Goal: Transaction & Acquisition: Purchase product/service

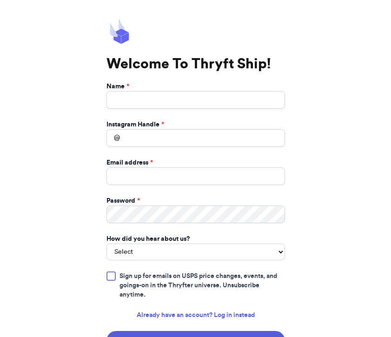
scroll to position [45, 0]
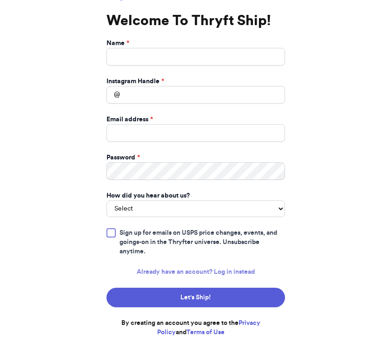
click at [177, 275] on link "Already have an account? Log in instead" at bounding box center [196, 271] width 118 height 9
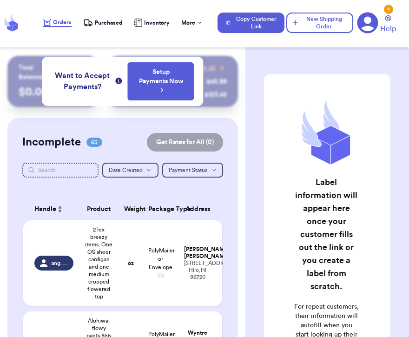
click at [24, 202] on th "Handle" at bounding box center [51, 209] width 56 height 22
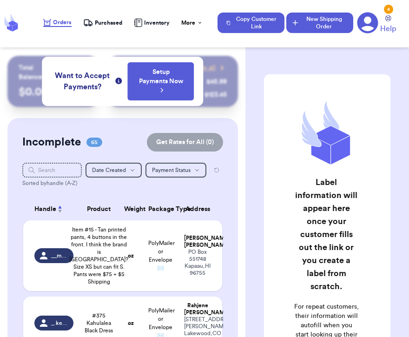
click at [312, 26] on button "New Shipping Order" at bounding box center [319, 23] width 67 height 20
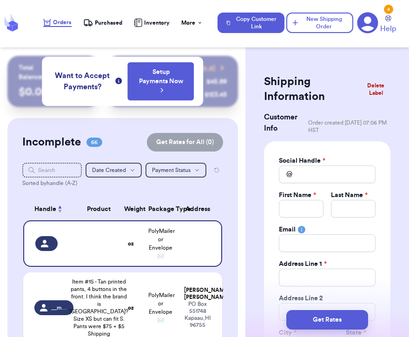
click at [308, 164] on label "Social Handle *" at bounding box center [302, 160] width 46 height 9
click at [301, 179] on input "Total Amount Paid" at bounding box center [327, 174] width 97 height 18
type input "h"
type input "hc"
type input "hca"
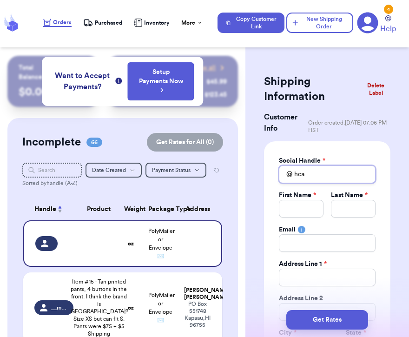
type input "hcas"
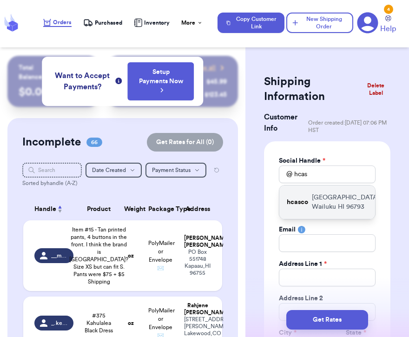
click at [320, 196] on p "94 Nokekula Loop Wailuku HI 96793" at bounding box center [345, 202] width 67 height 19
type input "hcasco"
type input "Harmony"
type input "Casco"
type input "hascodeleon@yahoo.com"
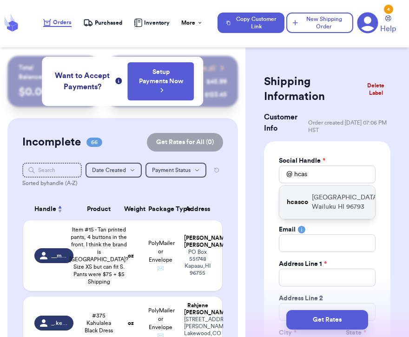
type input "[GEOGRAPHIC_DATA]"
type input "Wailuku"
select select "HI"
type input "96793"
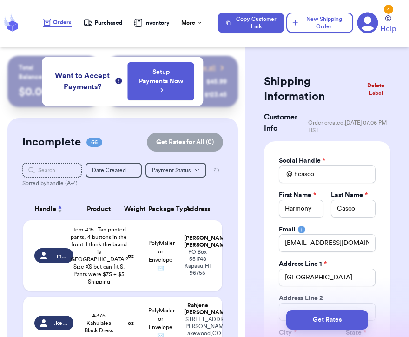
click at [375, 90] on button "Delete Label" at bounding box center [376, 89] width 36 height 22
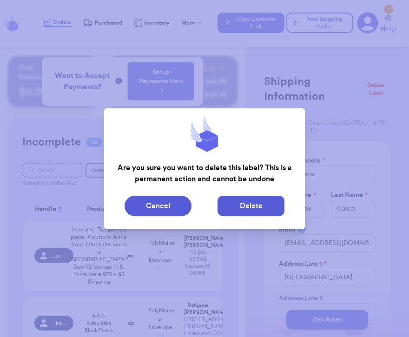
click at [243, 212] on button "Delete" at bounding box center [250, 205] width 67 height 20
type input "2 lex breezy items. One OS sheer cardigan and one medium cropped flowered top"
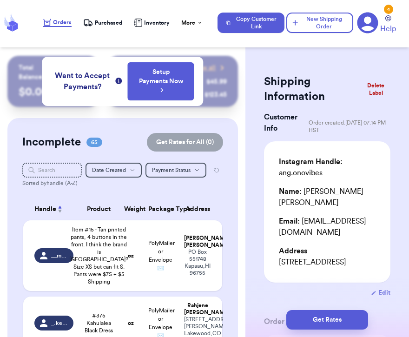
click at [196, 44] on header "Orders Purchased Inventory More Stats Completed Orders Payments Payouts Copy Cu…" at bounding box center [204, 23] width 409 height 47
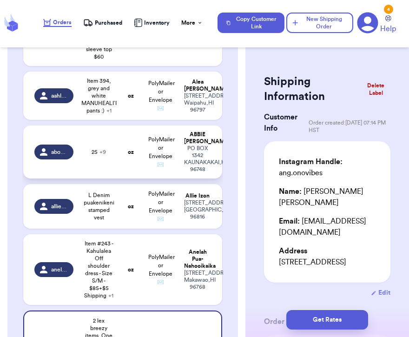
click at [115, 178] on td "25 + 9" at bounding box center [99, 151] width 40 height 53
type input "25"
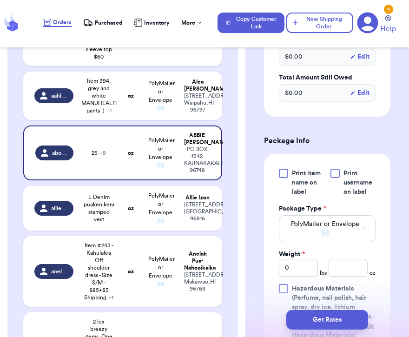
scroll to position [659, 0]
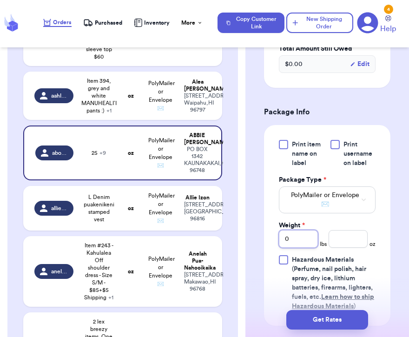
click at [298, 230] on input "0" at bounding box center [298, 239] width 39 height 18
type input "7"
click at [347, 230] on input "number" at bounding box center [347, 239] width 39 height 18
type input "1"
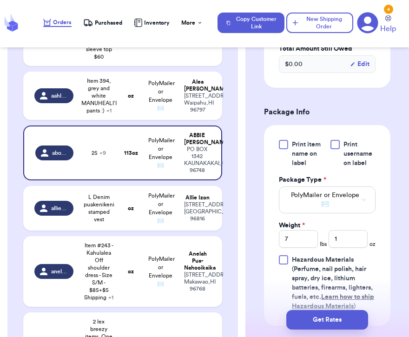
scroll to position [3055, 0]
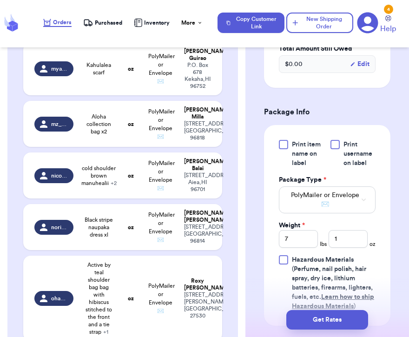
type input "Item #131 yellow/gold pants"
type input "0"
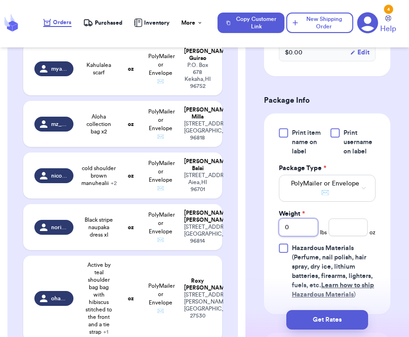
click at [303, 232] on input "0" at bounding box center [298, 227] width 39 height 18
click at [335, 229] on input "number" at bounding box center [347, 227] width 39 height 18
type input "10"
type input "406: white iwa vest"
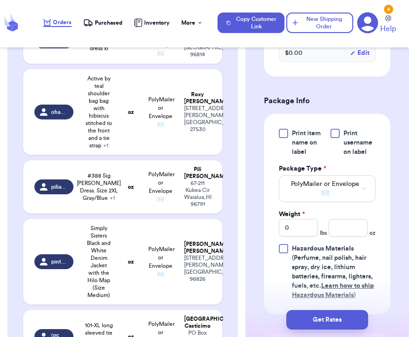
scroll to position [1311, 0]
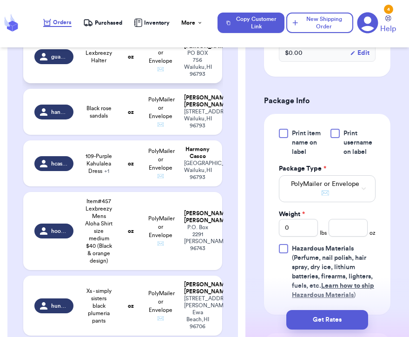
click at [111, 64] on span "Lexbreezy Halter" at bounding box center [99, 56] width 29 height 15
type input "Lexbreezy Halter"
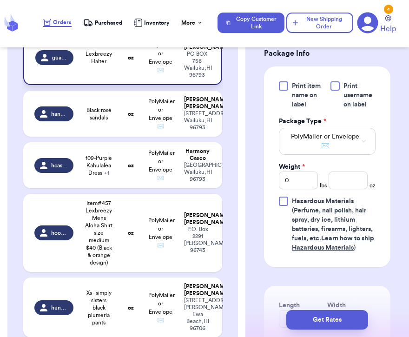
scroll to position [395, 0]
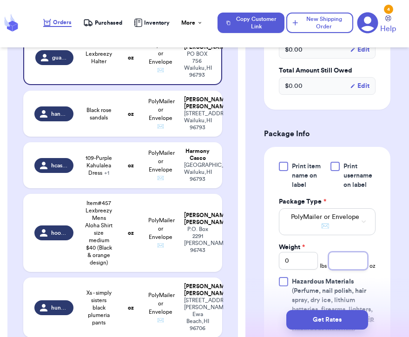
click at [345, 252] on input "number" at bounding box center [347, 261] width 39 height 18
type input "2"
click at [125, 137] on td "oz" at bounding box center [130, 114] width 24 height 46
type input "Black rose sandals"
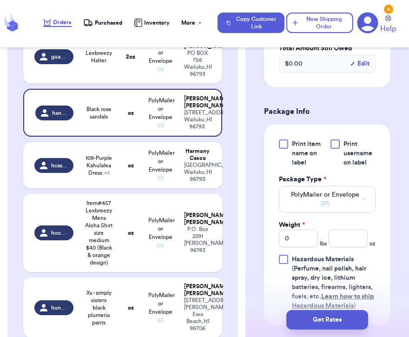
scroll to position [113, 0]
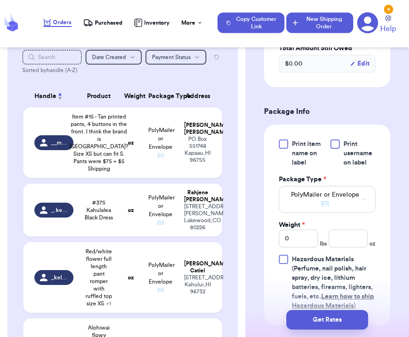
click at [306, 29] on button "New Shipping Order" at bounding box center [319, 23] width 67 height 20
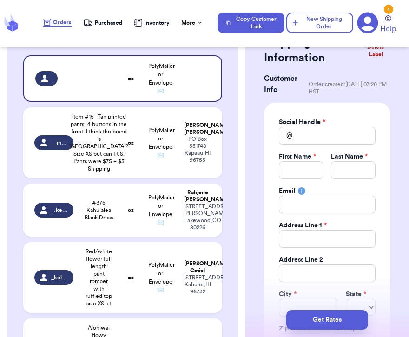
scroll to position [0, 0]
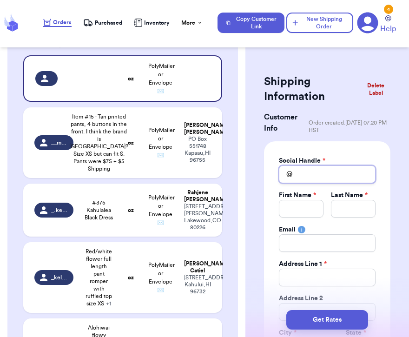
click at [319, 176] on input "Total Amount Paid" at bounding box center [327, 174] width 97 height 18
type input "m"
type input "ma"
type input "mau"
type input "maui"
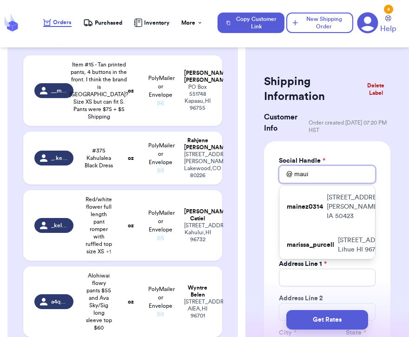
scroll to position [113, 0]
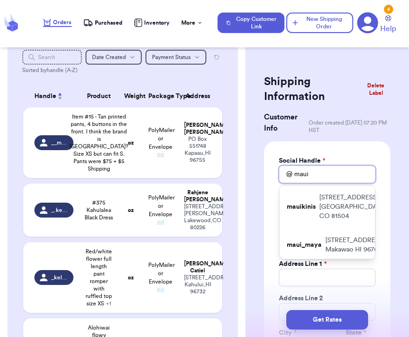
type input "mauil"
type input "mauilo"
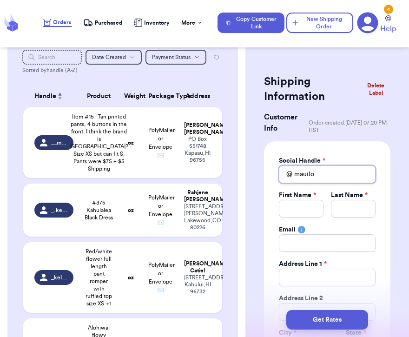
type input "mauil"
type input "maui"
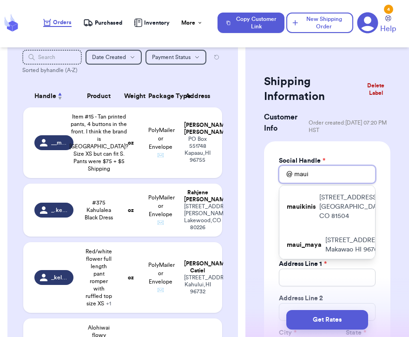
type input "maui_"
type input "maui_l"
type input "maui_lo"
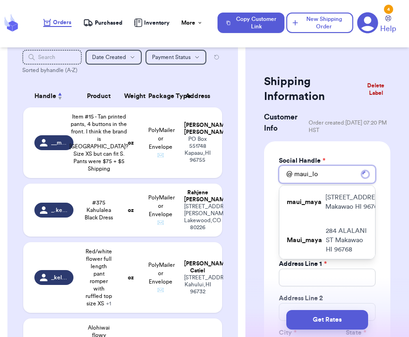
type input "maui_lov"
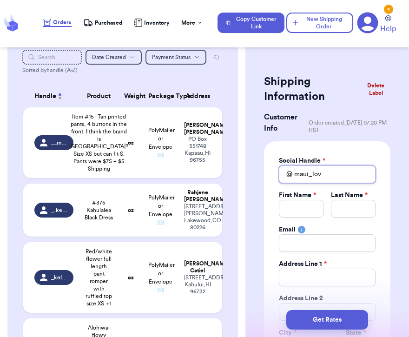
type input "maui_love"
type input "maui_love8"
type input "maui_love88"
click at [310, 210] on input "Total Amount Paid" at bounding box center [301, 209] width 45 height 18
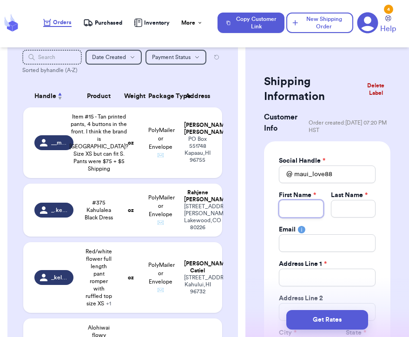
type input "1"
type input "12"
type input "124"
type input "124 h"
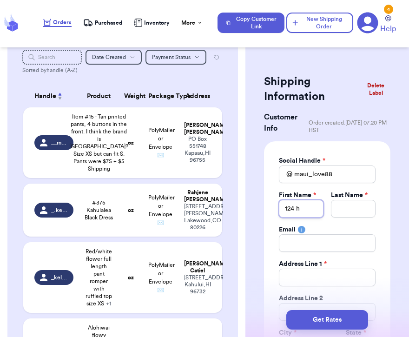
type input "124 hi"
type input "124 hiw"
type input "124 hiwa"
type input "124 hiwah"
type input "124 hiwahi"
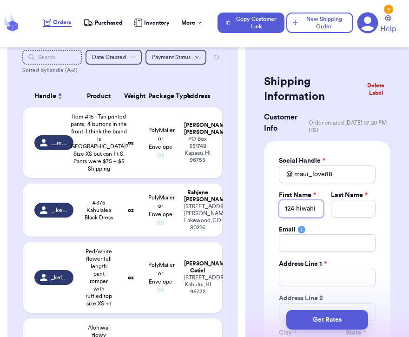
type input "124 hiwahiw"
type input "124 hiwahiwa"
type input "124 hiwahiw"
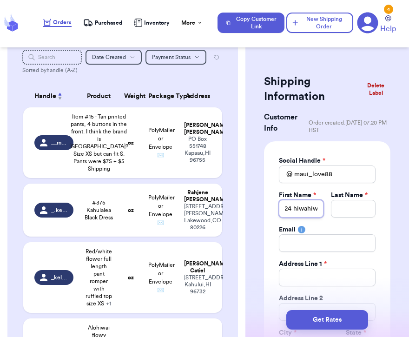
type input "124 hiwahi"
type input "124 hiwah"
type input "124 hiwa"
type input "124 hiw"
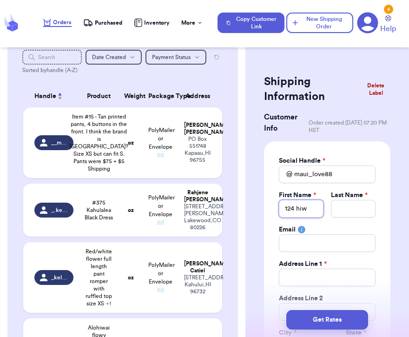
type input "124 hi"
type input "124 h"
type input "124"
type input "12"
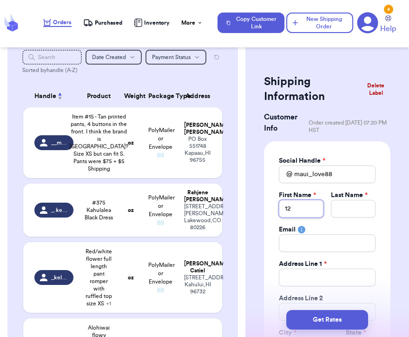
type input "1"
type input "m"
type input "ma"
type input "mau"
type input "maur"
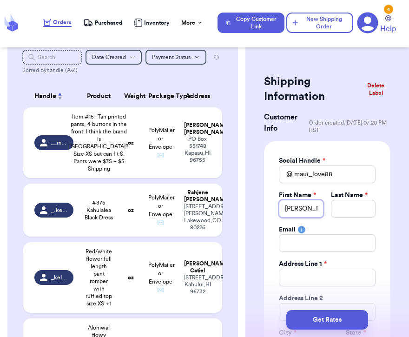
type input "[PERSON_NAME]"
click at [357, 205] on input "Total Amount Paid" at bounding box center [353, 209] width 45 height 18
type input "b"
type input "br"
type input "bren"
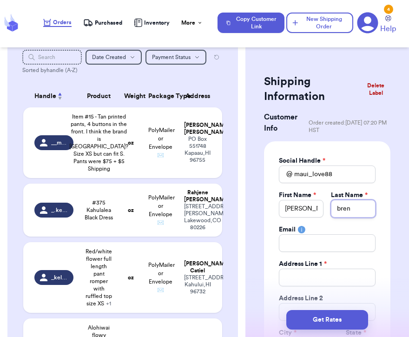
type input "bren"
click at [336, 241] on input "Total Amount Paid" at bounding box center [327, 243] width 97 height 18
type input "m"
type input "mb"
type input "mbr"
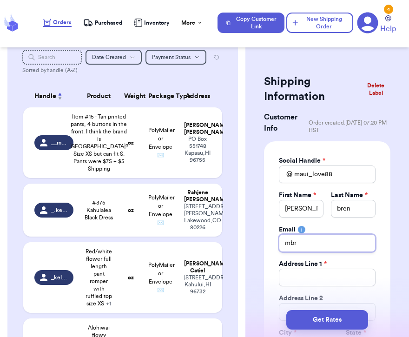
type input "mbre"
type input "mbree"
type input "mbreen"
type input "mbreen@"
type input "mbreen@h"
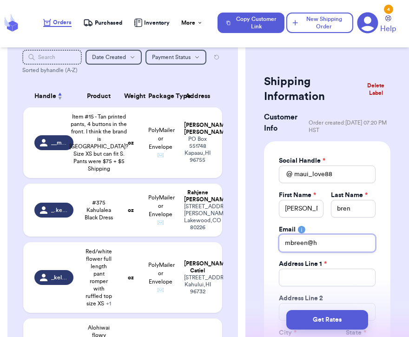
type input "mbreen@ha"
type input "mbreen@haw"
type input "mbreen@hawa"
type input "mbreen@hawai"
type input "mbreen@hawaii"
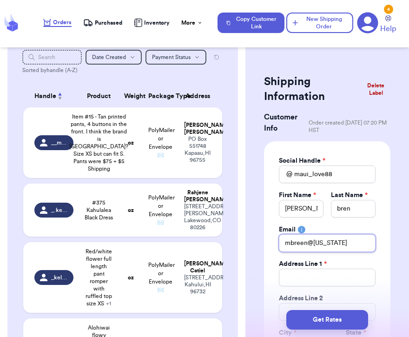
type input "mbreen@hawaii."
type input "mbreen@hawaii.e"
type input "mbreen@hawaii.ed"
type input "[EMAIL_ADDRESS][US_STATE][DOMAIN_NAME]"
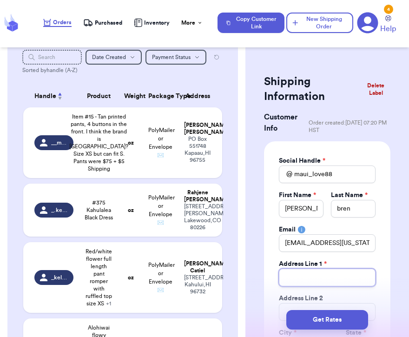
click at [329, 278] on input "Total Amount Paid" at bounding box center [327, 277] width 97 height 18
type input "1"
type input "112"
type input "1124"
type input "112"
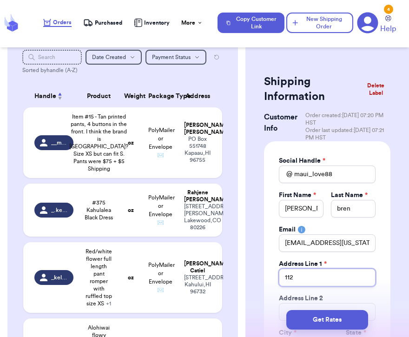
type input "11"
type input "1"
type input "12"
type input "124"
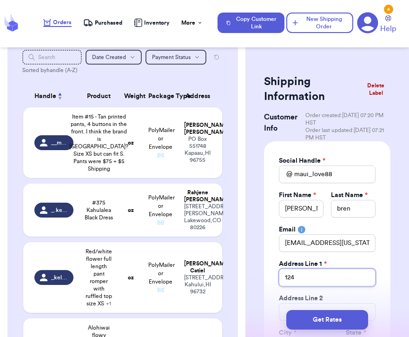
type input "124 h"
type input "124 hi"
type input "124 hiw"
type input "124 hiwa"
type input "124 hiwah"
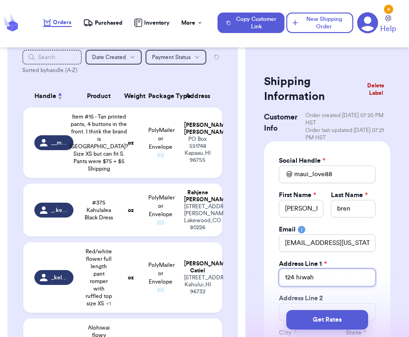
type input "124 hiwahi"
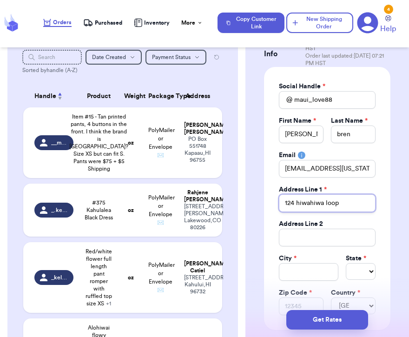
scroll to position [102, 0]
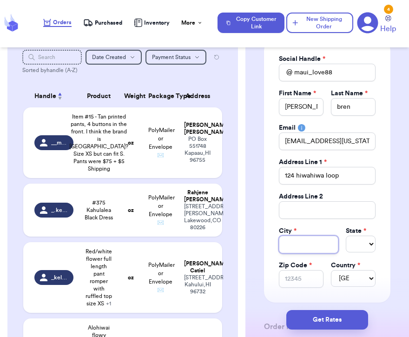
click at [317, 240] on input "Total Amount Paid" at bounding box center [308, 244] width 59 height 18
click at [361, 244] on select "Select AL AK AZ AR CA CO CT DE DC FL GA HI ID IL IN IA KS KY LA ME MD MA MI MN …" at bounding box center [360, 243] width 30 height 17
click at [297, 280] on input "Zip Code *" at bounding box center [301, 279] width 45 height 18
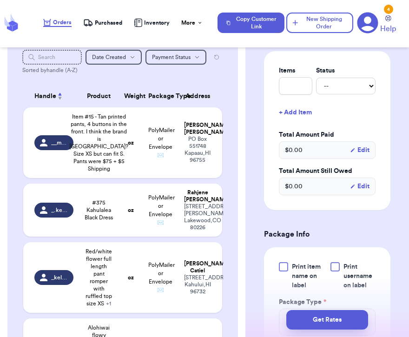
scroll to position [469, 0]
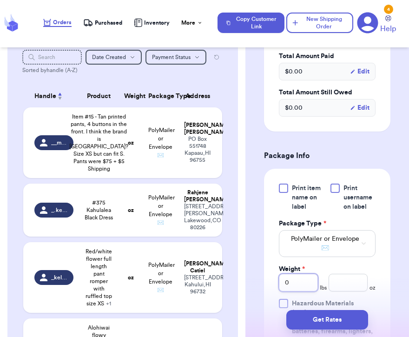
click at [291, 286] on input "0" at bounding box center [298, 283] width 39 height 18
click at [356, 287] on input "number" at bounding box center [347, 283] width 39 height 18
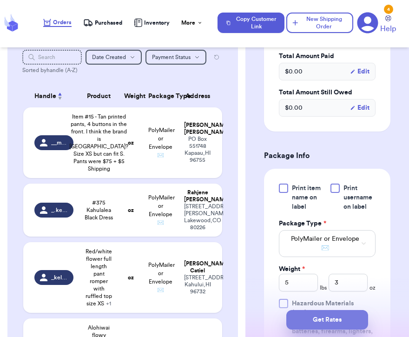
click at [347, 315] on button "Get Rates" at bounding box center [327, 320] width 82 height 20
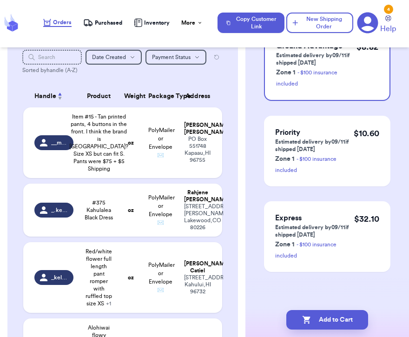
scroll to position [0, 0]
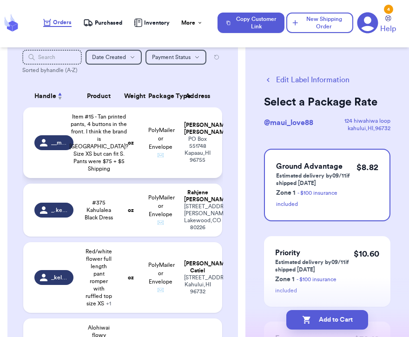
click at [186, 178] on td "Melanie Sahagun PO Box 551748 Kapaau , HI 96755" at bounding box center [200, 142] width 44 height 71
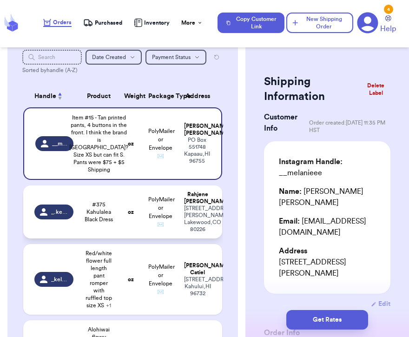
click at [171, 238] on td "PolyMailer or Envelope ✉️" at bounding box center [161, 211] width 36 height 53
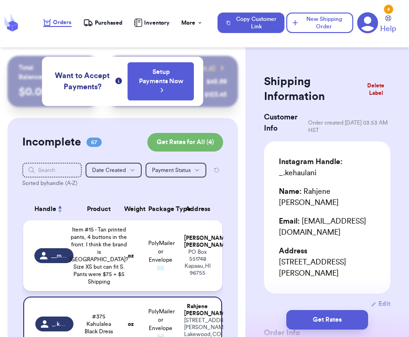
click at [123, 245] on td "oz" at bounding box center [130, 255] width 24 height 71
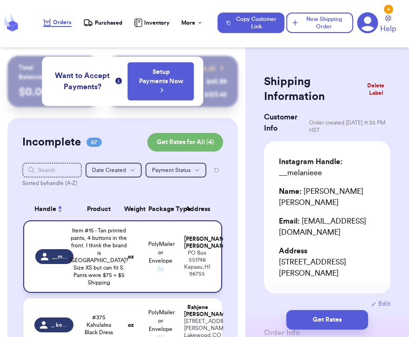
scroll to position [3065, 0]
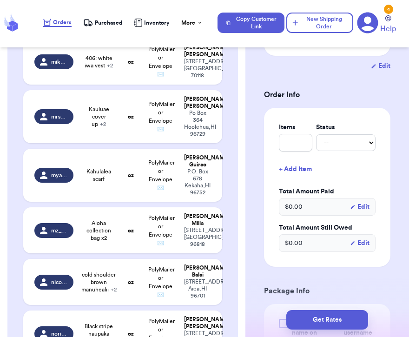
scroll to position [167, 0]
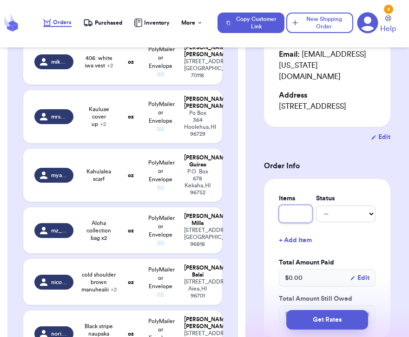
click at [305, 205] on input "text" at bounding box center [295, 214] width 33 height 18
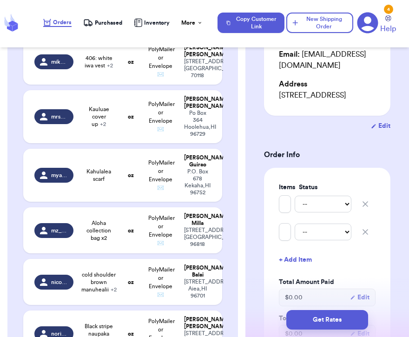
scroll to position [1791, 0]
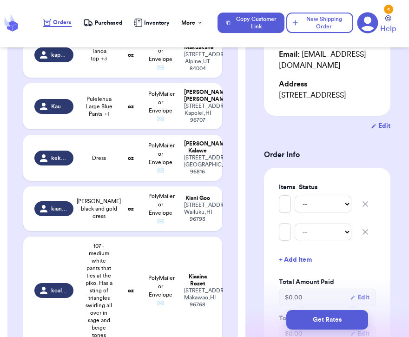
click at [93, 20] on span "Item 428 orange lex breezy men’s shirt xxl + 4" at bounding box center [99, 1] width 29 height 37
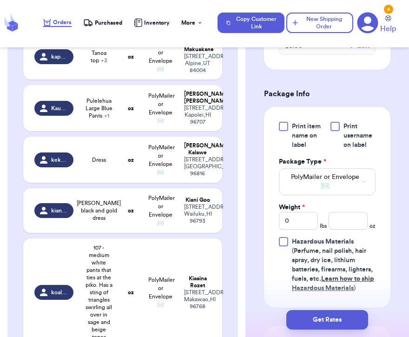
scroll to position [569, 0]
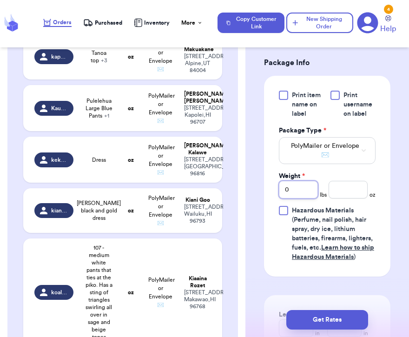
click at [306, 193] on input "0" at bounding box center [298, 190] width 39 height 18
click at [354, 191] on input "number" at bounding box center [347, 190] width 39 height 18
click at [114, 79] on td "Tanoa top + 3" at bounding box center [99, 56] width 40 height 46
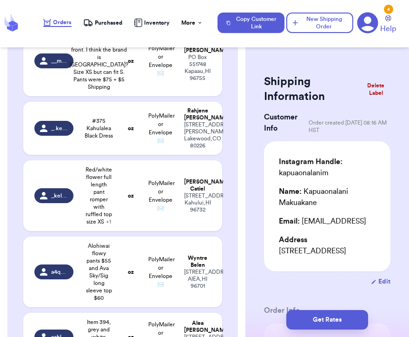
scroll to position [0, 0]
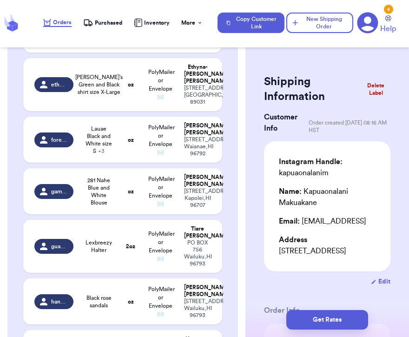
scroll to position [1411, 0]
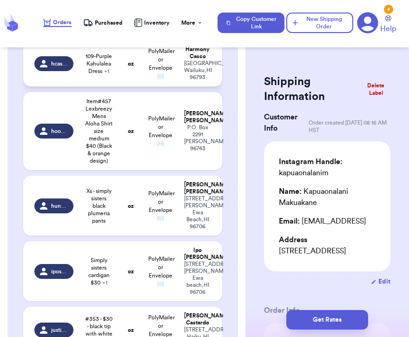
click at [111, 86] on td "109-Purple Kahulalea Dress + 1" at bounding box center [99, 63] width 40 height 46
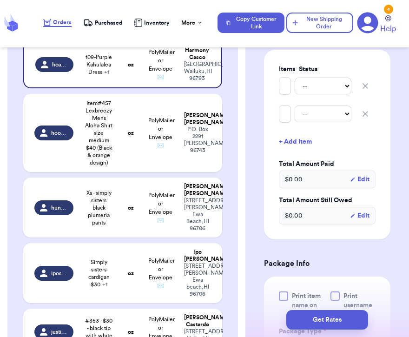
scroll to position [393, 0]
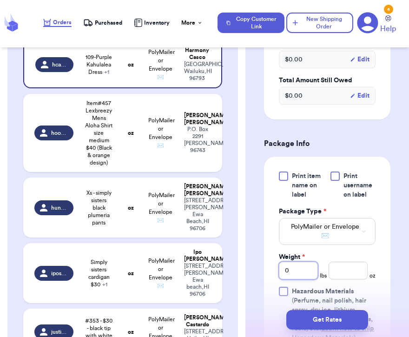
click at [295, 269] on input "0" at bounding box center [298, 270] width 39 height 18
click at [355, 269] on input "number" at bounding box center [347, 270] width 39 height 18
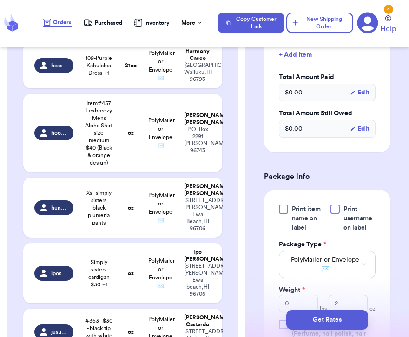
scroll to position [324, 0]
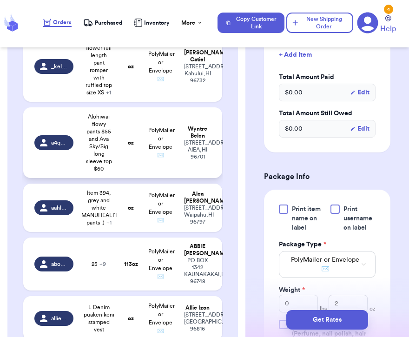
click at [82, 164] on td "Alohiwai flowy pants $55 and Ava Sky/Sig long sleeve top $60" at bounding box center [99, 142] width 40 height 71
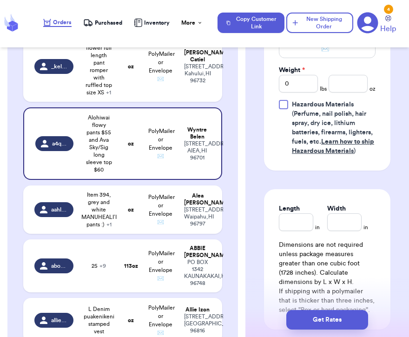
scroll to position [552, 0]
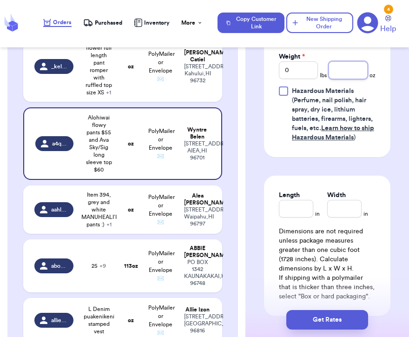
click at [351, 72] on input "number" at bounding box center [347, 70] width 39 height 18
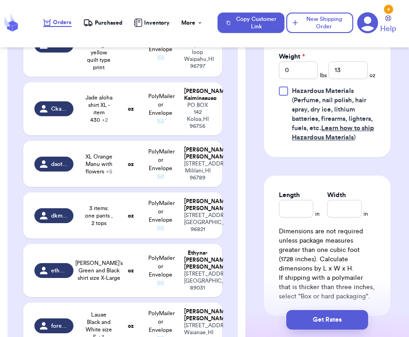
scroll to position [2130, 0]
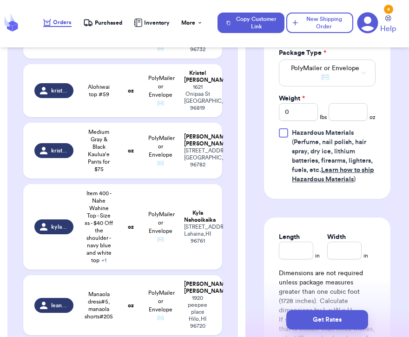
scroll to position [423, 0]
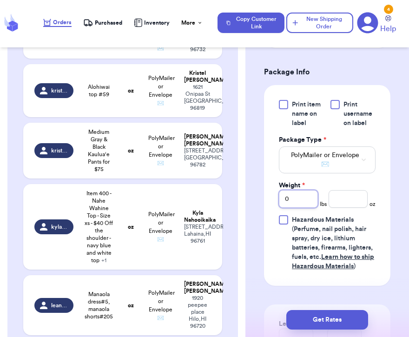
click at [294, 208] on input "0" at bounding box center [298, 199] width 39 height 18
click at [342, 208] on input "number" at bounding box center [347, 199] width 39 height 18
click at [300, 208] on input "5" at bounding box center [298, 199] width 39 height 18
click at [351, 208] on input "number" at bounding box center [347, 199] width 39 height 18
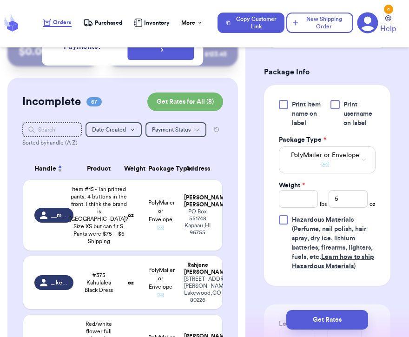
scroll to position [3846, 0]
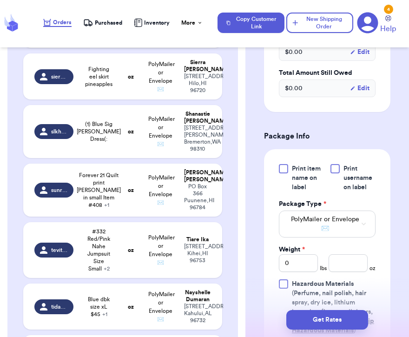
scroll to position [442, 0]
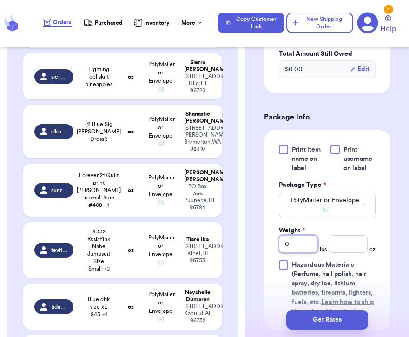
click at [303, 235] on input "0" at bounding box center [298, 244] width 39 height 18
click at [344, 235] on input "number" at bounding box center [347, 244] width 39 height 18
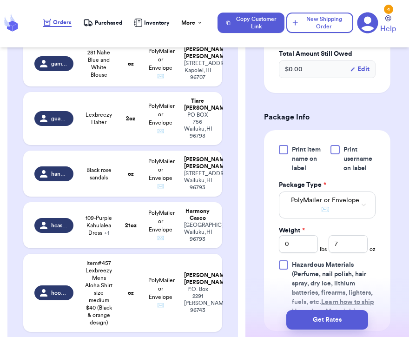
scroll to position [1987, 0]
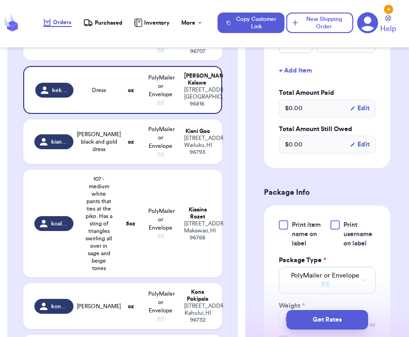
scroll to position [370, 0]
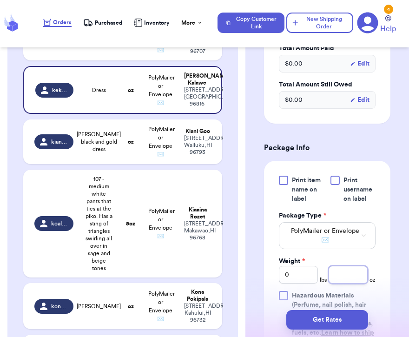
click at [342, 267] on input "number" at bounding box center [347, 275] width 39 height 18
click at [293, 266] on input "0" at bounding box center [298, 275] width 39 height 18
click at [359, 267] on input "number" at bounding box center [347, 275] width 39 height 18
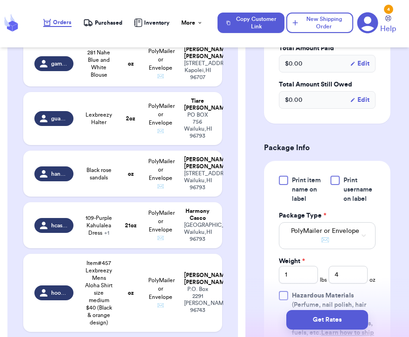
scroll to position [929, 0]
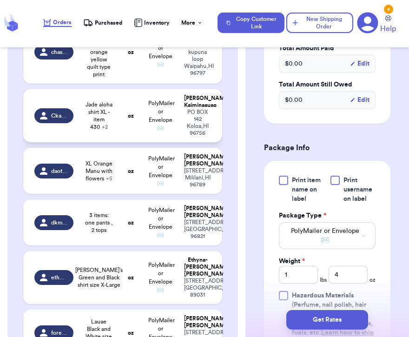
click at [115, 142] on td "Jade aloha shirt XL - item 430 + 2" at bounding box center [99, 115] width 40 height 53
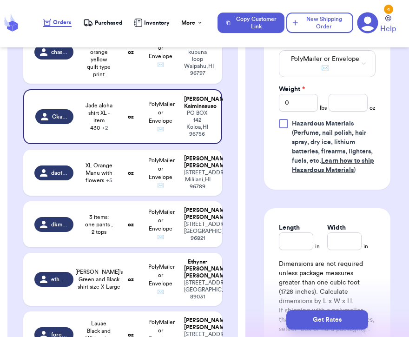
scroll to position [556, 0]
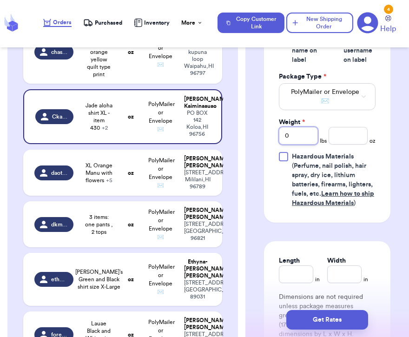
click at [306, 128] on input "0" at bounding box center [298, 136] width 39 height 18
click at [360, 127] on input "number" at bounding box center [347, 136] width 39 height 18
click at [151, 188] on span "PolyMailer or Envelope ✉️" at bounding box center [161, 172] width 26 height 31
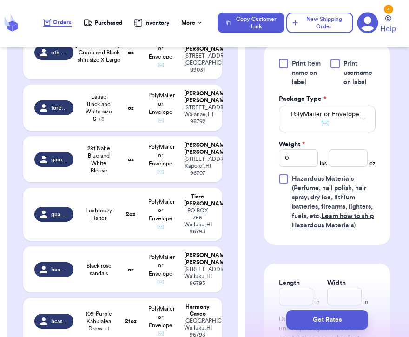
scroll to position [579, 0]
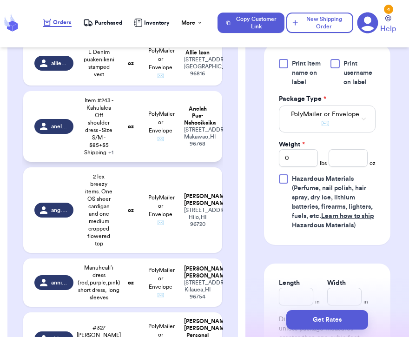
click at [110, 155] on span "+ 1" at bounding box center [110, 153] width 5 height 6
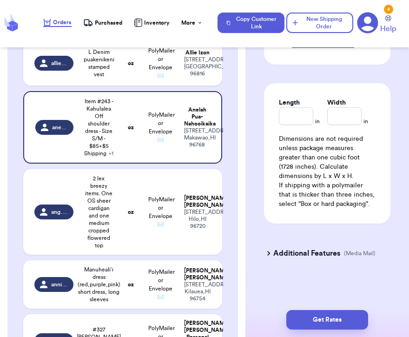
scroll to position [555, 0]
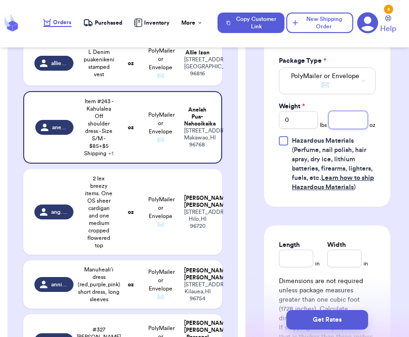
click at [346, 125] on input "number" at bounding box center [347, 120] width 39 height 18
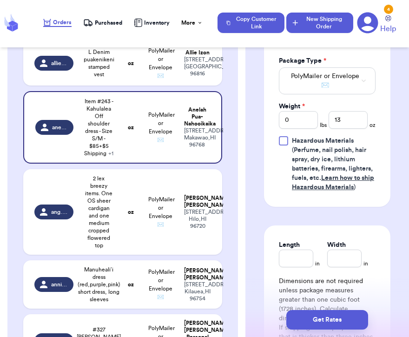
click at [316, 23] on button "New Shipping Order" at bounding box center [319, 23] width 67 height 20
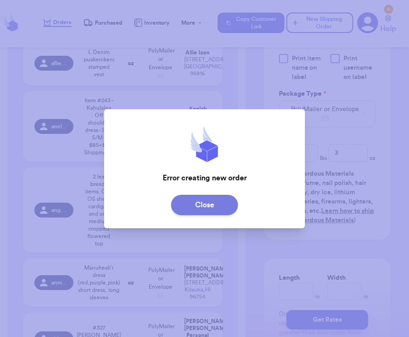
click at [219, 200] on button "Close" at bounding box center [204, 205] width 67 height 20
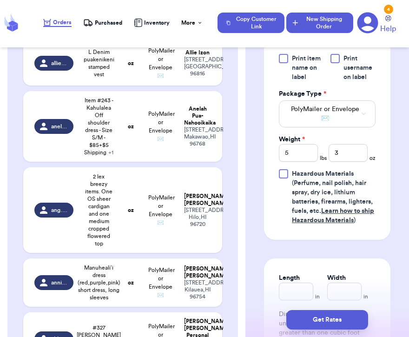
click at [330, 29] on button "New Shipping Order" at bounding box center [319, 23] width 67 height 20
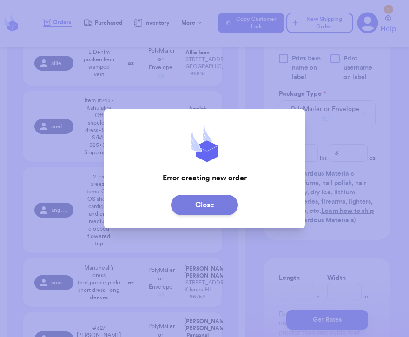
click at [197, 210] on button "Close" at bounding box center [204, 205] width 67 height 20
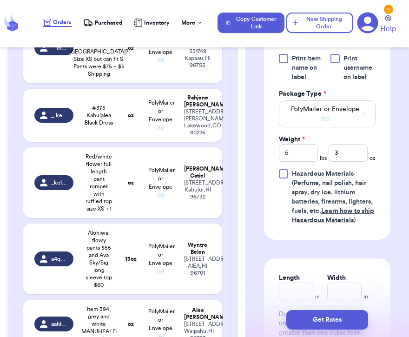
scroll to position [0, 0]
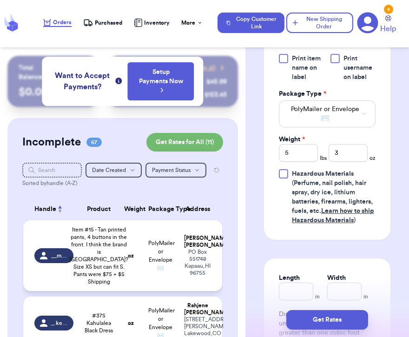
click at [182, 238] on td "Melanie Sahagun PO Box 551748 Kapaau , HI 96755" at bounding box center [200, 255] width 44 height 71
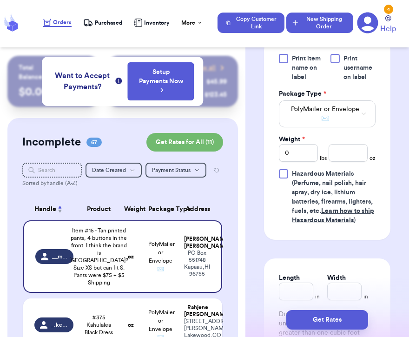
click at [329, 26] on button "New Shipping Order" at bounding box center [319, 23] width 67 height 20
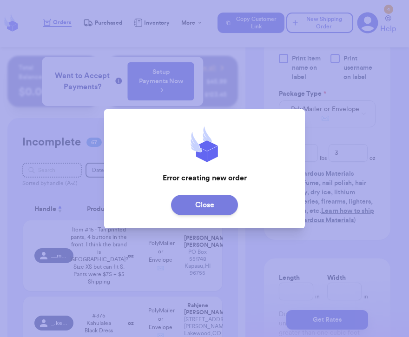
click at [193, 211] on button "Close" at bounding box center [204, 205] width 67 height 20
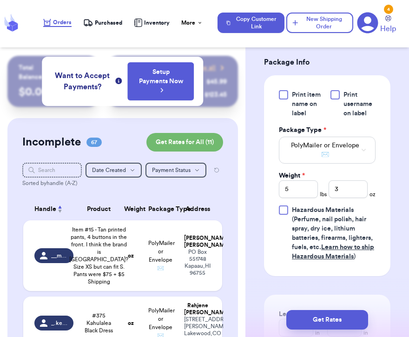
scroll to position [645, 0]
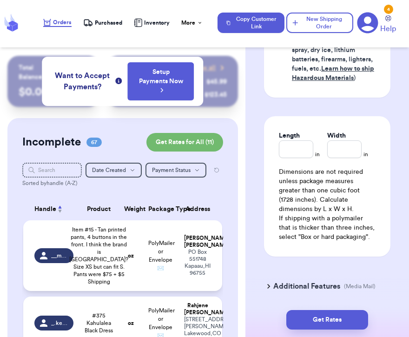
click at [189, 276] on div "PO Box 551748 Kapaau , HI 96755" at bounding box center [197, 262] width 27 height 28
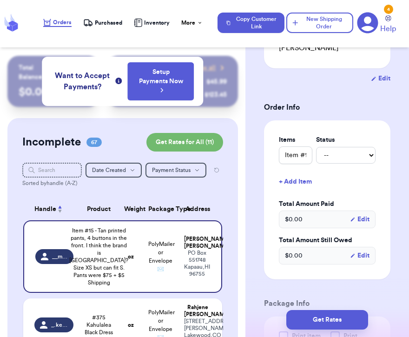
scroll to position [0, 0]
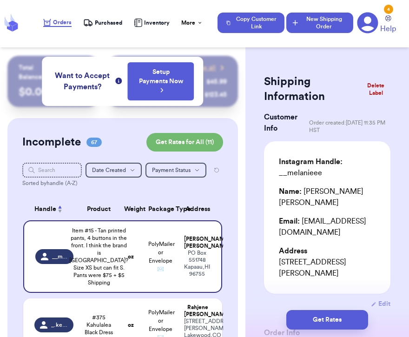
click at [341, 18] on button "New Shipping Order" at bounding box center [319, 23] width 67 height 20
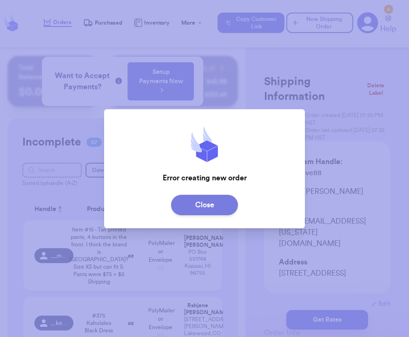
click at [211, 203] on button "Close" at bounding box center [204, 205] width 67 height 20
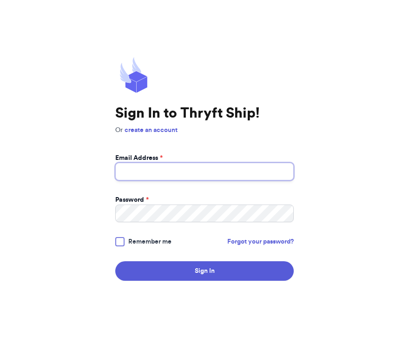
click at [141, 168] on input "Email Address *" at bounding box center [204, 172] width 178 height 18
type input "[EMAIL_ADDRESS][DOMAIN_NAME]"
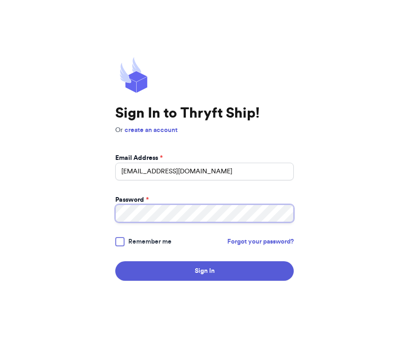
click at [115, 261] on button "Sign In" at bounding box center [204, 271] width 178 height 20
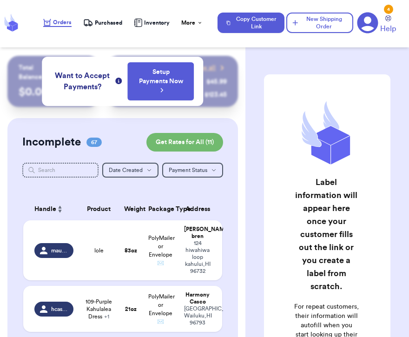
click at [327, 33] on div "Copy Customer Link New Shipping Order 4 Help" at bounding box center [310, 23] width 186 height 23
click at [327, 28] on button "New Shipping Order" at bounding box center [319, 23] width 67 height 20
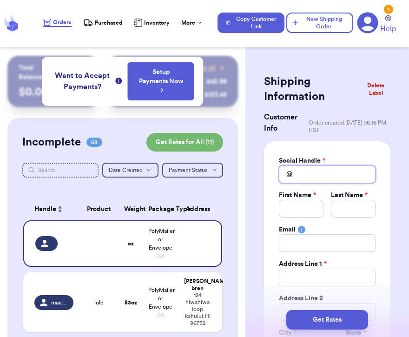
click at [305, 182] on input "Total Amount Paid" at bounding box center [327, 174] width 97 height 18
type input "l"
type input "lo"
type input "lol"
type input "lo"
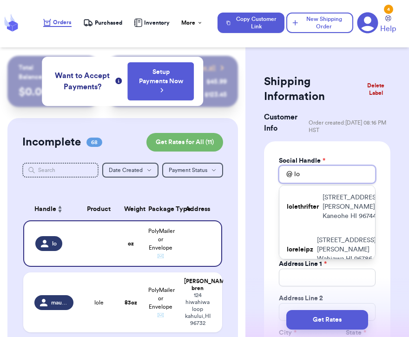
type input "loc"
type input "loca"
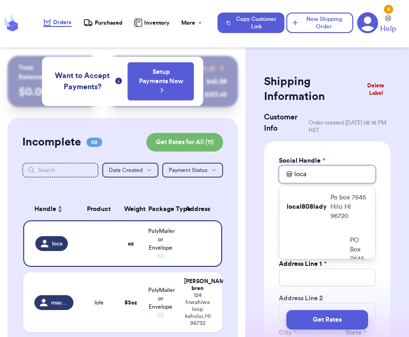
type input "local"
type input "local8"
type input "local80"
type input "local808"
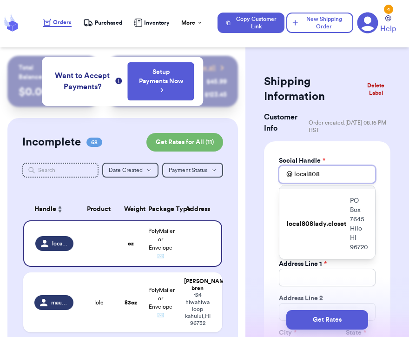
scroll to position [40, 0]
click at [335, 214] on div "[STREET_ADDRESS]" at bounding box center [327, 223] width 96 height 71
type input "local808lady.closet"
type input "Pua"
type input "[PERSON_NAME]"
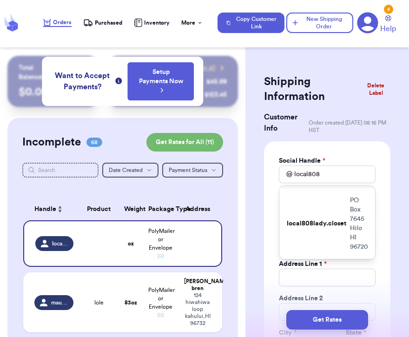
type input "[EMAIL_ADDRESS][DOMAIN_NAME]"
type input "PO Box 7645"
type input "Hilo"
select select "HI"
type input "96720"
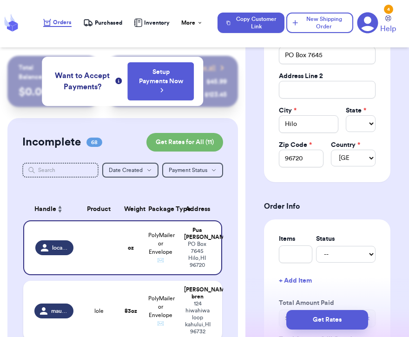
scroll to position [212, 0]
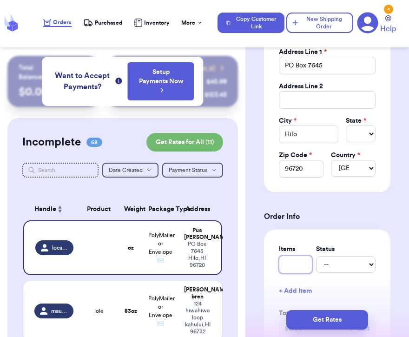
click at [291, 263] on input "text" at bounding box center [295, 264] width 33 height 18
type input "l"
type input "lo"
type input "lol"
type input "lolew"
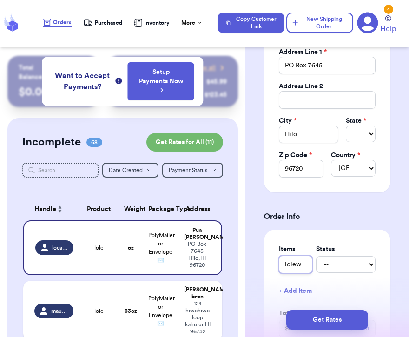
type input "lole"
click at [110, 287] on td "lole" at bounding box center [99, 310] width 40 height 60
type input "5"
type input "3"
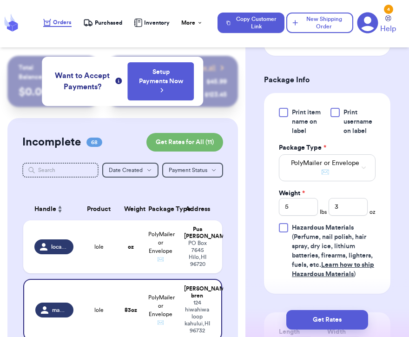
scroll to position [441, 0]
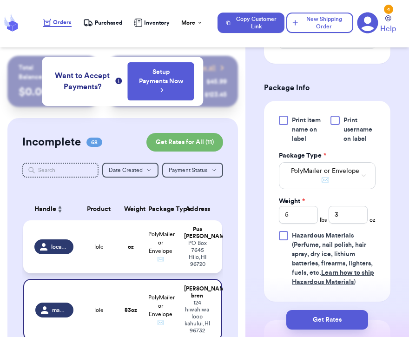
click at [176, 256] on td "PolyMailer or Envelope ✉️" at bounding box center [161, 246] width 36 height 53
type input "0"
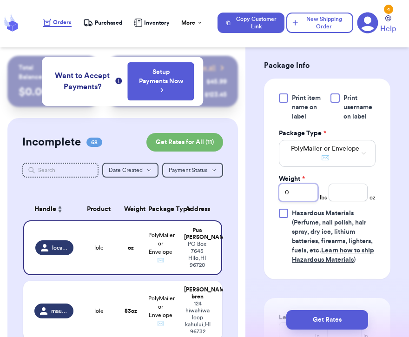
click at [302, 183] on input "0" at bounding box center [298, 192] width 39 height 18
type input "3"
click at [348, 186] on input "number" at bounding box center [347, 192] width 39 height 18
type input "10"
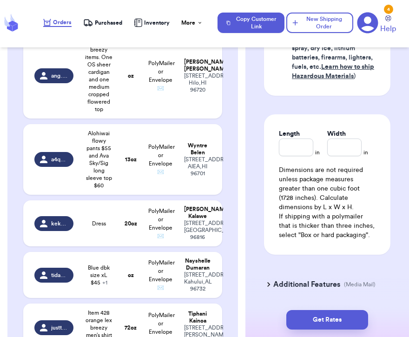
scroll to position [3146, 0]
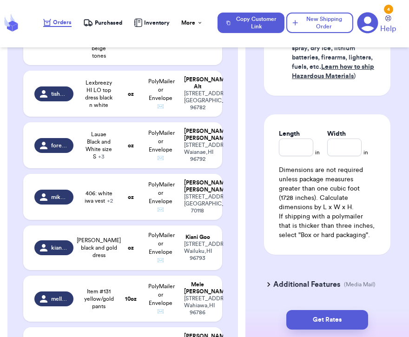
type input "Item 400 - Nahe Wahine Top - Size xs - $40 Off the shoulder - navy blue and whi…"
type input "0"
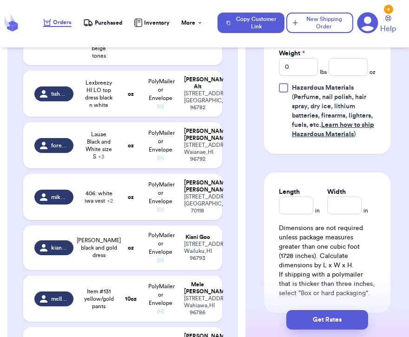
scroll to position [473, 0]
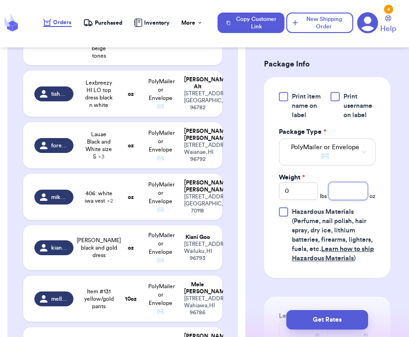
click at [348, 173] on div "Weight * 0 lbs oz" at bounding box center [327, 186] width 97 height 27
type input "15"
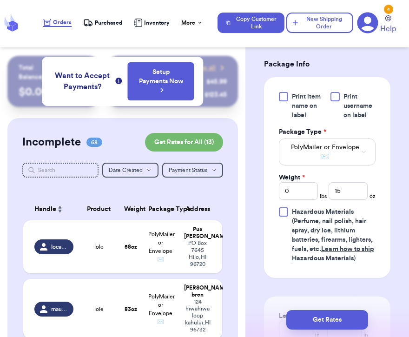
scroll to position [3679, 0]
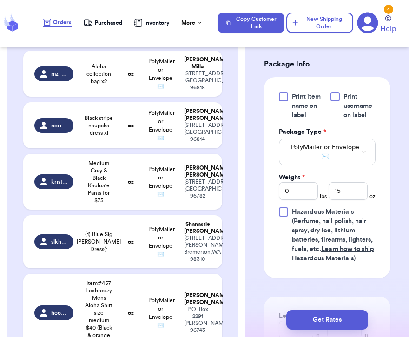
type input "#332 Red/Pink Nahe Jumpsuit Size Small"
type input "#45 Long Sleeve Orange Tanoa Shirt XL"
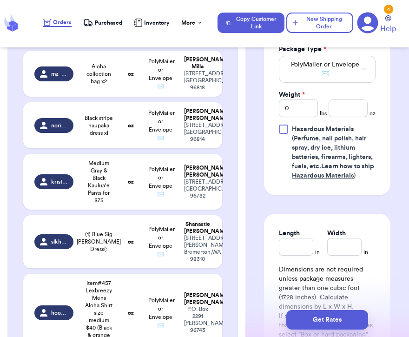
scroll to position [561, 0]
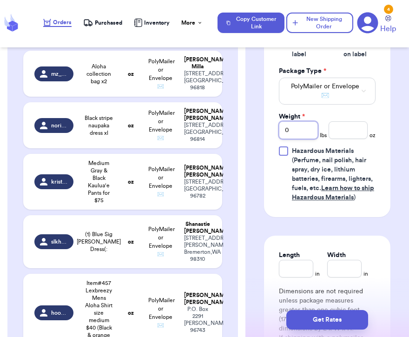
click at [296, 121] on input "0" at bounding box center [298, 130] width 39 height 18
type input "1"
click at [350, 121] on input "number" at bounding box center [347, 130] width 39 height 18
type input "2"
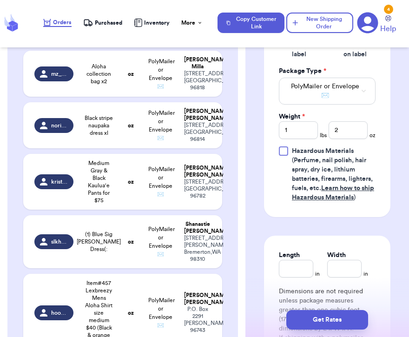
scroll to position [1478, 0]
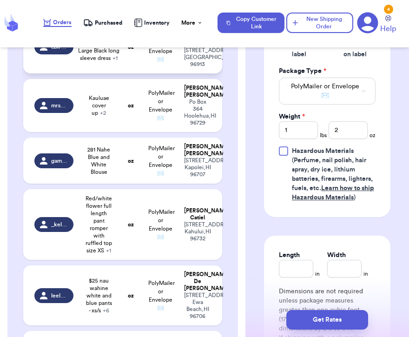
click at [136, 73] on td "oz" at bounding box center [130, 46] width 24 height 53
type input "#327 [PERSON_NAME] Large Black long sleeve dress"
type input "0"
type input "#37 Small/Medium Romper Black with white design (forgot the designer)"
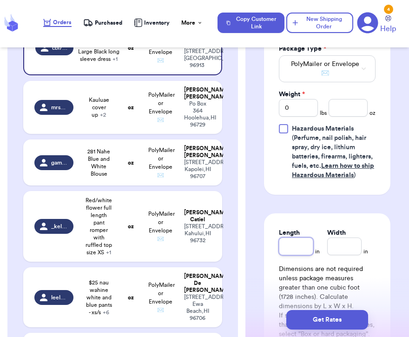
click at [299, 255] on input "Length" at bounding box center [296, 246] width 34 height 18
type input "1"
click at [341, 255] on input "Width *" at bounding box center [344, 246] width 34 height 18
type input "1"
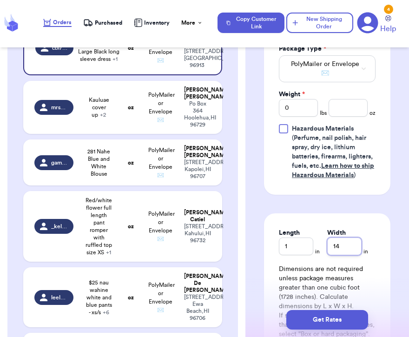
type input "14"
click at [79, 134] on td "Kauluae cover up + 2" at bounding box center [99, 107] width 40 height 53
type input "Kauluae cover up"
type input "Bag of face mask"
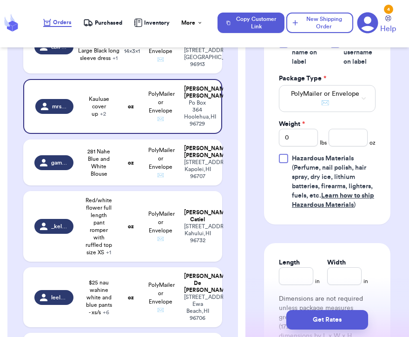
scroll to position [556, 0]
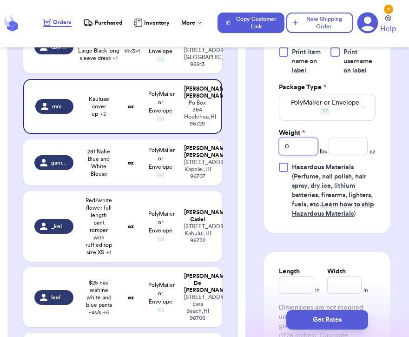
click at [309, 152] on input "0" at bounding box center [298, 146] width 39 height 18
type input "1"
click at [352, 150] on input "number" at bounding box center [347, 146] width 39 height 18
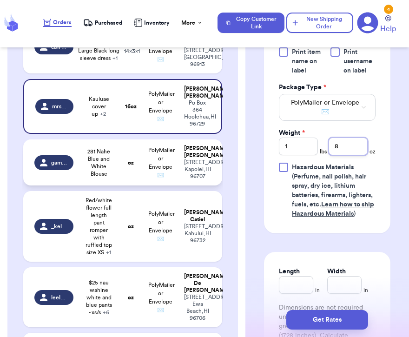
type input "8"
click at [160, 178] on span "PolyMailer or Envelope ✉️" at bounding box center [161, 162] width 26 height 31
type input "281 Nahe Blue and White Blouse"
type input "0"
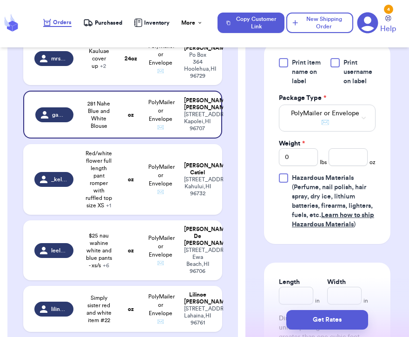
scroll to position [1741, 0]
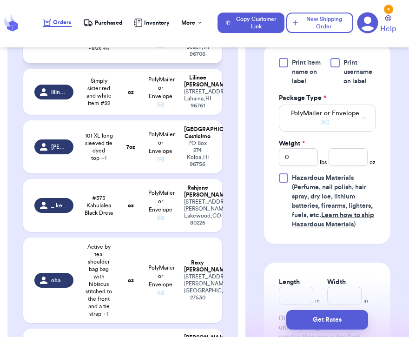
click at [78, 63] on td "leelee_lion" at bounding box center [51, 33] width 56 height 60
type input "$25 nau wahine white and blue pants - xs/s"
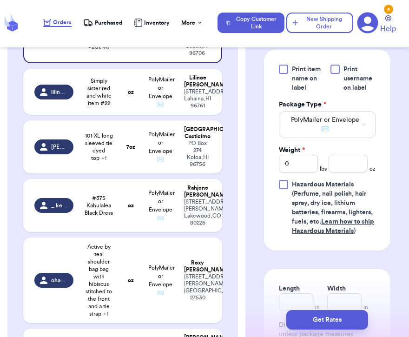
scroll to position [673, 0]
click at [303, 154] on input "0" at bounding box center [298, 163] width 39 height 18
type input "3"
click at [347, 154] on input "number" at bounding box center [347, 163] width 39 height 18
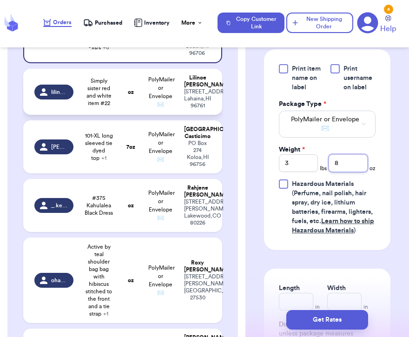
type input "8"
click at [144, 115] on td "PolyMailer or Envelope ✉️" at bounding box center [161, 92] width 36 height 46
type input "Simply sister red and white item #22"
type input "0"
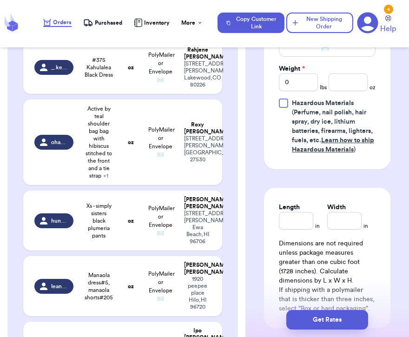
scroll to position [2156, 0]
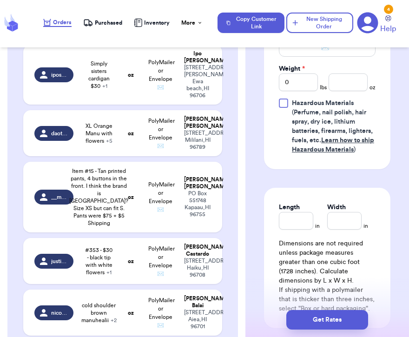
click at [81, 39] on td "Manaola dress#5, manaola shorts#205" at bounding box center [99, 9] width 40 height 60
type input "Manaola dress#5, manaola shorts#205"
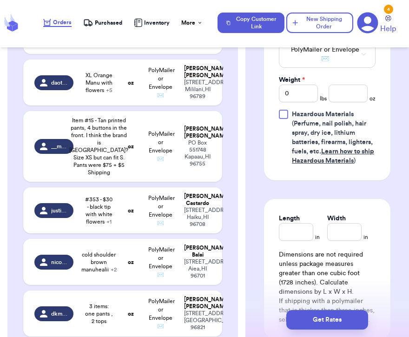
scroll to position [2210, 0]
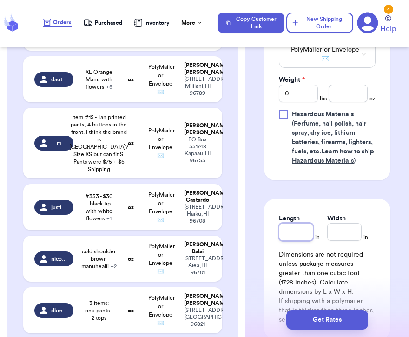
click at [294, 225] on input "Length" at bounding box center [296, 232] width 34 height 18
click at [307, 89] on input "0" at bounding box center [298, 94] width 39 height 18
type input "1"
click at [358, 87] on input "number" at bounding box center [347, 94] width 39 height 18
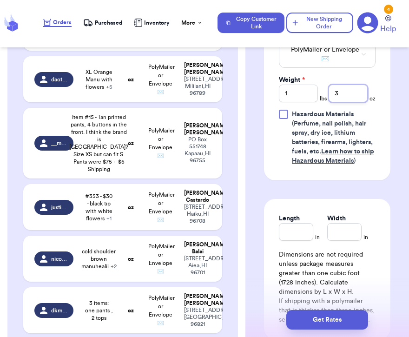
type input "3"
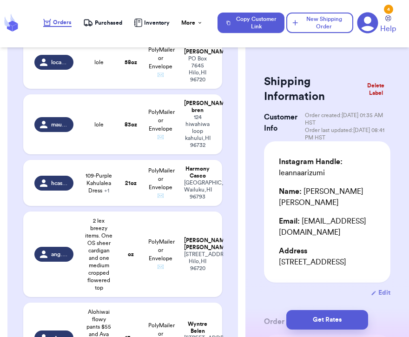
scroll to position [0, 0]
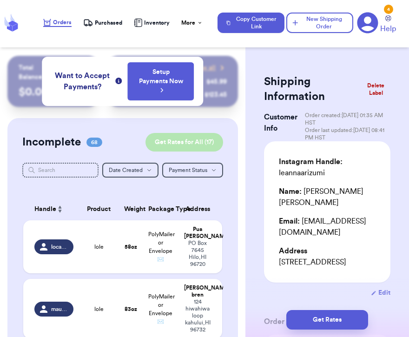
click at [209, 142] on button "Get Rates for All ( 17 )" at bounding box center [184, 142] width 78 height 19
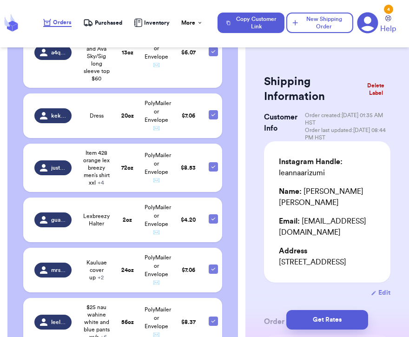
scroll to position [3472, 0]
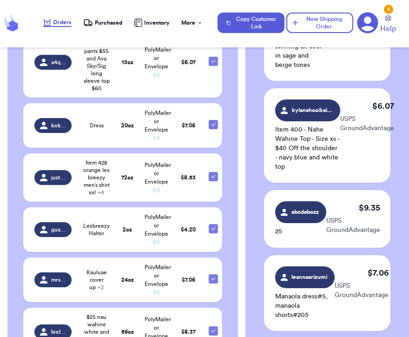
scroll to position [0, 0]
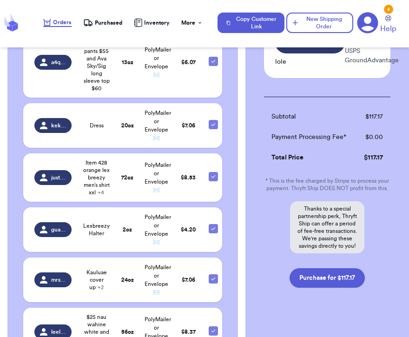
scroll to position [1421, 0]
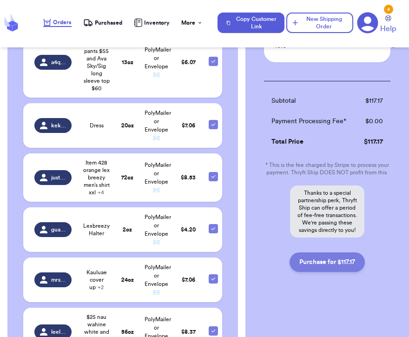
click at [319, 264] on button "Purchase for $117.17" at bounding box center [326, 262] width 75 height 20
checkbox input "false"
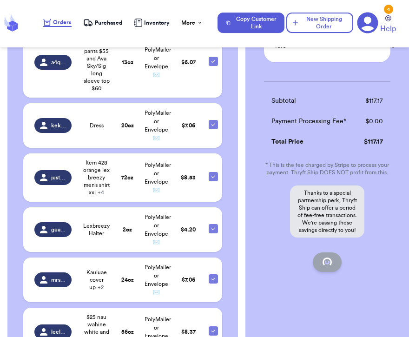
checkbox input "false"
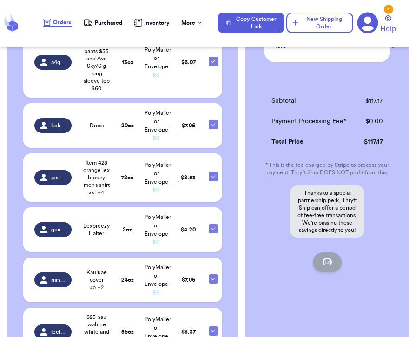
checkbox input "false"
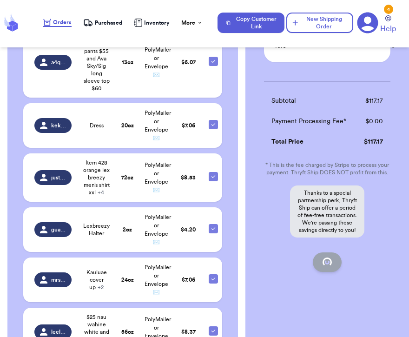
checkbox input "false"
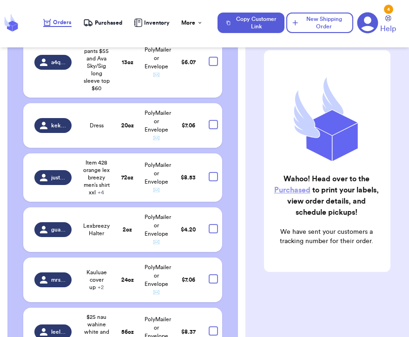
checkbox input "true"
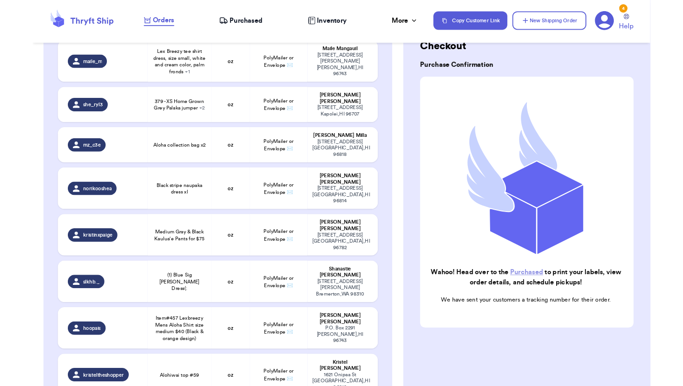
scroll to position [71, 0]
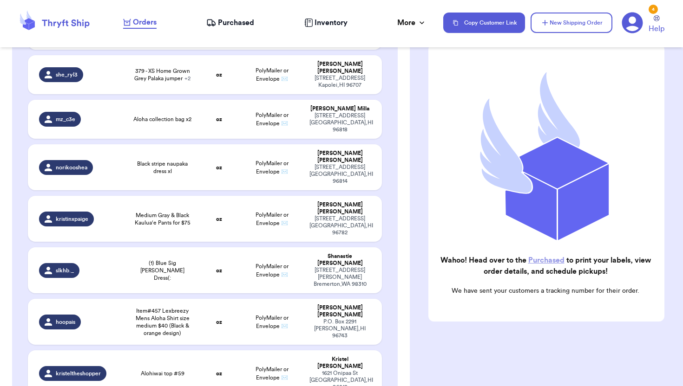
click at [233, 23] on span "Purchased" at bounding box center [236, 22] width 36 height 11
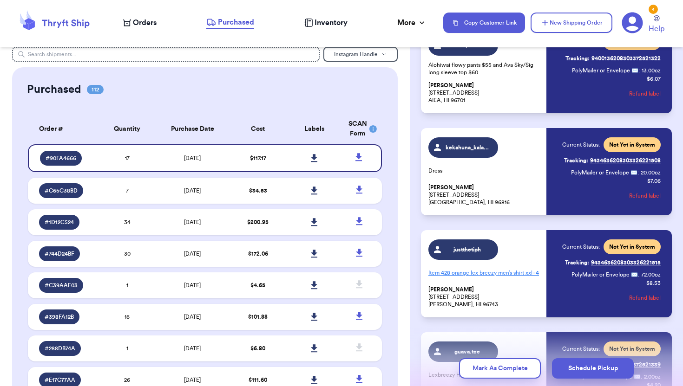
scroll to position [395, 0]
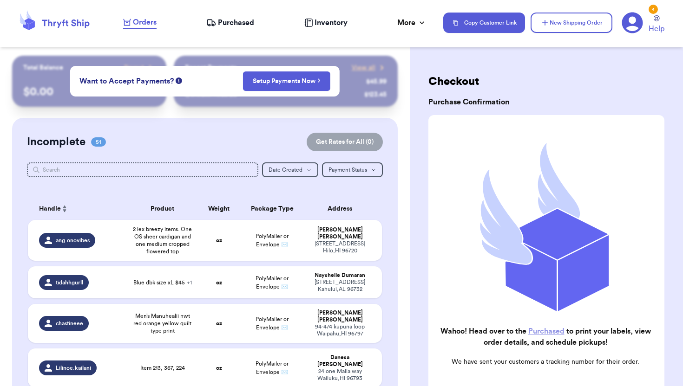
scroll to position [15, 0]
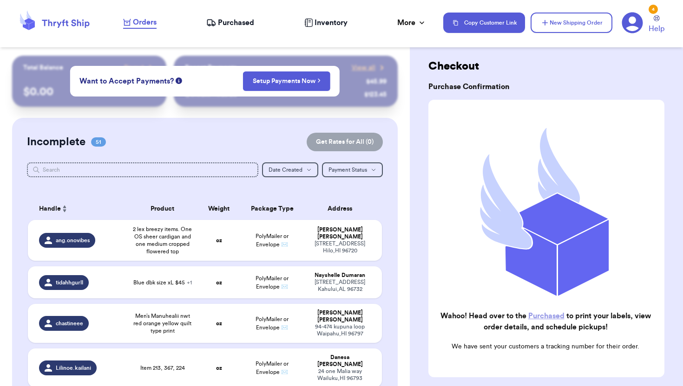
click at [237, 26] on span "Purchased" at bounding box center [236, 22] width 36 height 11
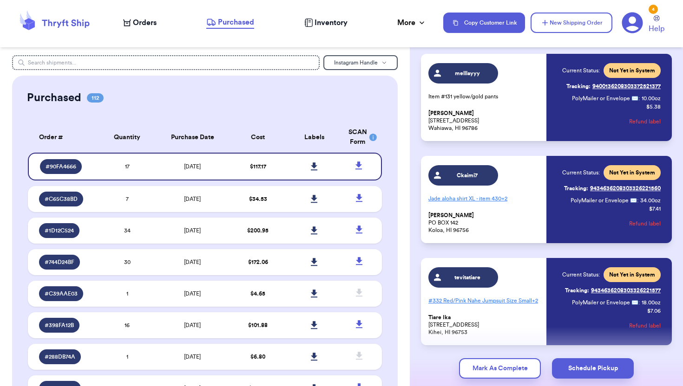
scroll to position [1494, 0]
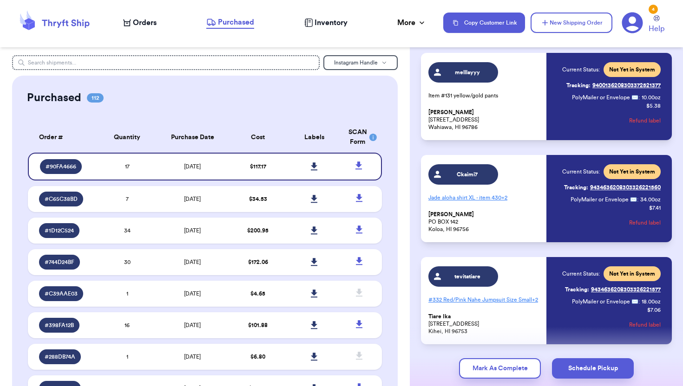
click at [148, 25] on span "Orders" at bounding box center [145, 22] width 24 height 11
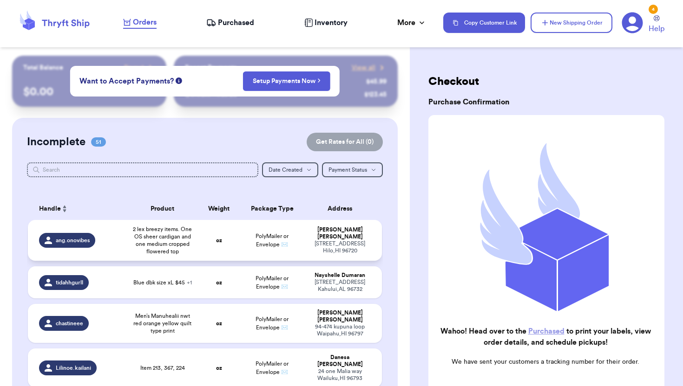
scroll to position [633, 0]
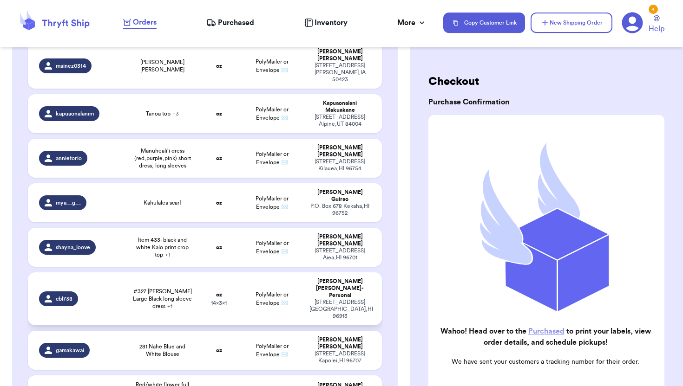
click at [172, 288] on span "#327 [PERSON_NAME] Large Black long sleeve dress + 1" at bounding box center [162, 299] width 59 height 22
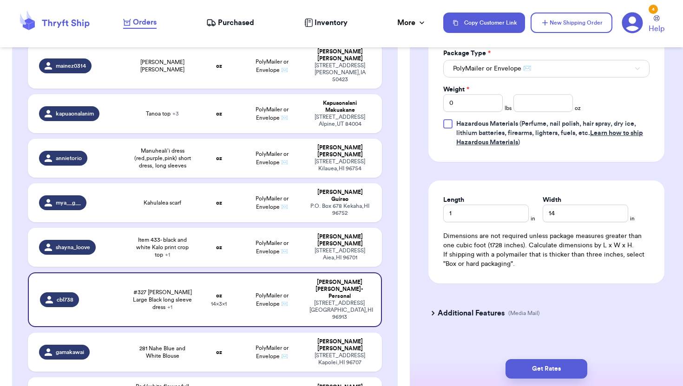
scroll to position [489, 0]
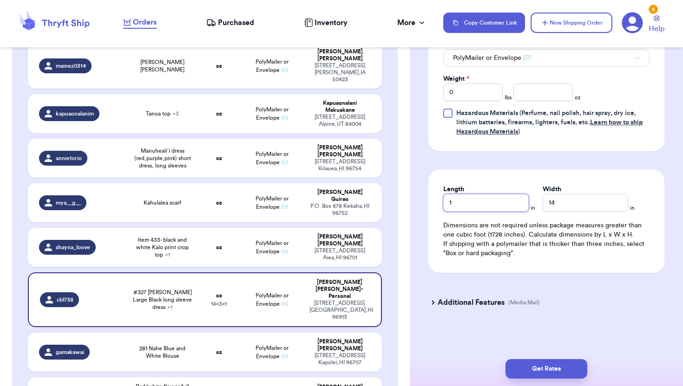
click at [408, 205] on input "1" at bounding box center [485, 203] width 85 height 18
click at [408, 208] on input "14" at bounding box center [584, 203] width 85 height 18
type input "1"
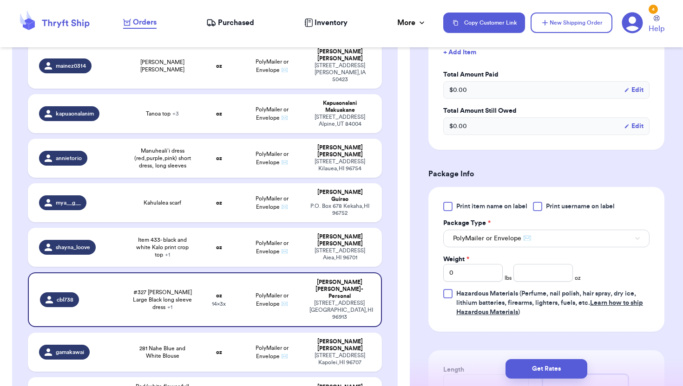
scroll to position [324, 0]
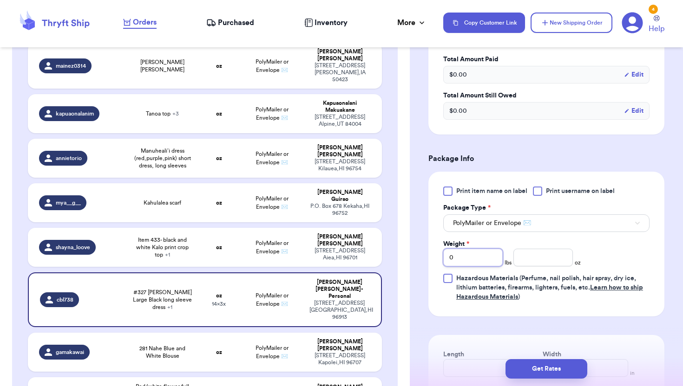
click at [408, 259] on input "0" at bounding box center [472, 258] width 59 height 18
type input "1"
click at [408, 260] on input "number" at bounding box center [542, 258] width 59 height 18
type input "1"
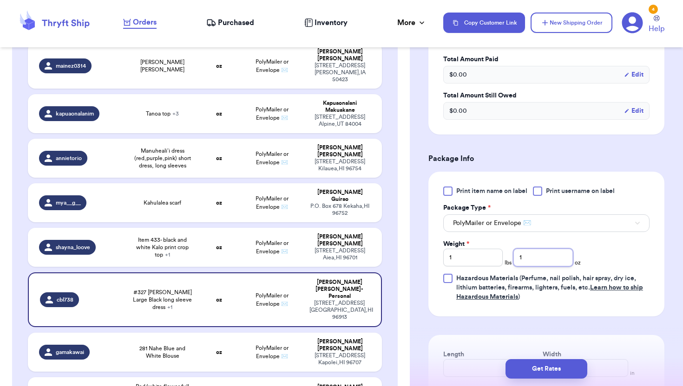
type input "14"
click at [260, 333] on td "PolyMailer or Envelope ✉️" at bounding box center [272, 352] width 64 height 39
type input "281 Nahe Blue and White Blouse"
type input "0"
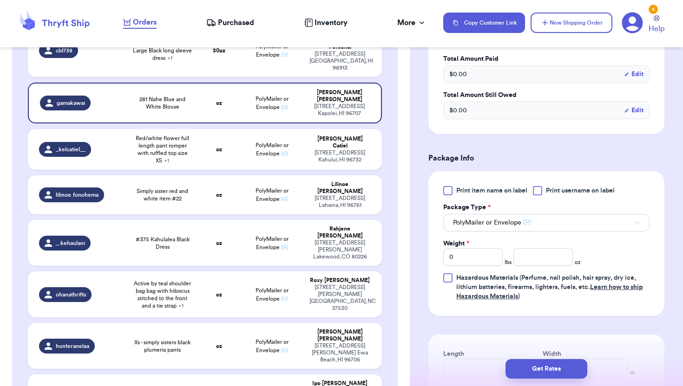
scroll to position [1320, 0]
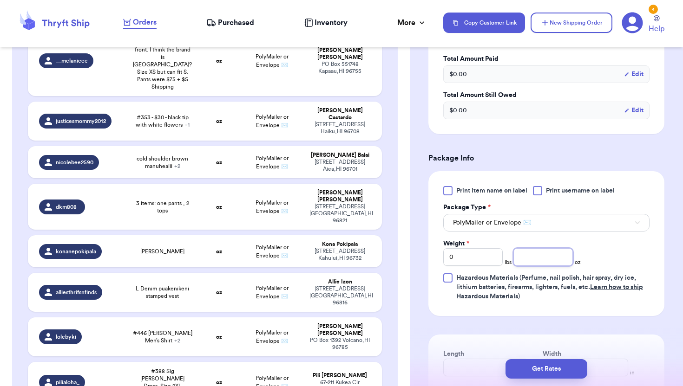
click at [408, 264] on input "number" at bounding box center [542, 257] width 59 height 18
type input "14"
click at [408, 153] on div "Shipping Information Delete Label Customer Info Order created: [DATE] 07:06 AM …" at bounding box center [546, 156] width 273 height 789
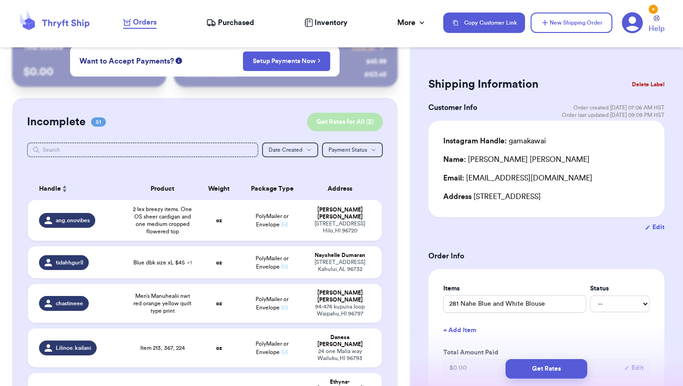
scroll to position [22, 0]
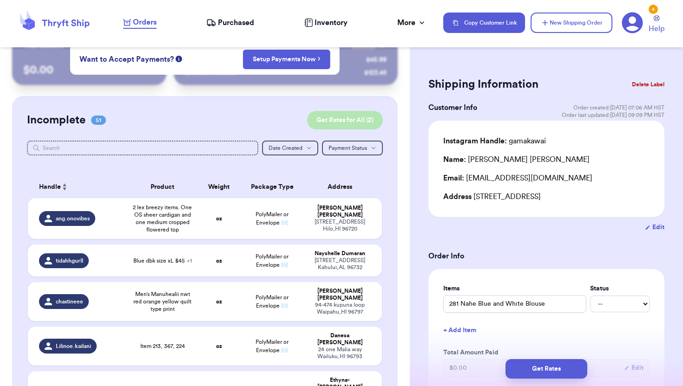
click at [339, 126] on button "Get Rates for All ( 2 )" at bounding box center [345, 120] width 76 height 19
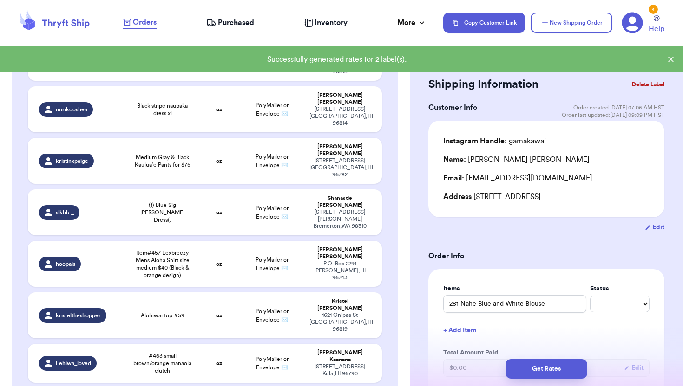
scroll to position [2005, 0]
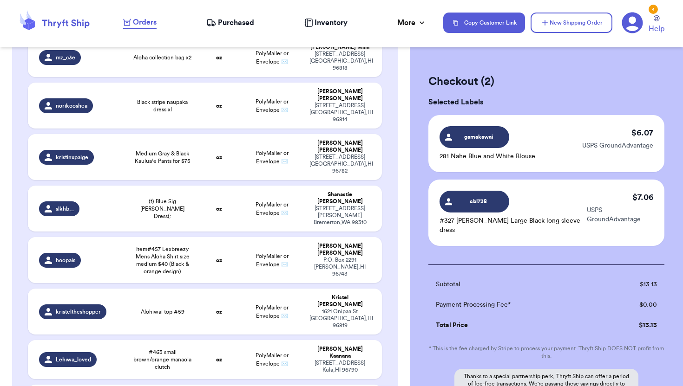
scroll to position [103, 0]
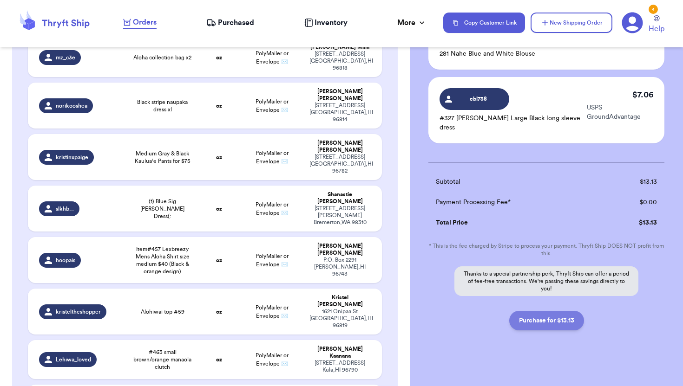
click at [408, 316] on button "Purchase for $13.13" at bounding box center [546, 321] width 75 height 20
checkbox input "true"
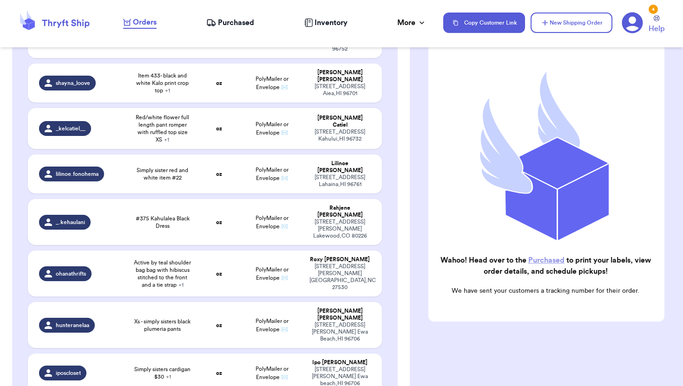
scroll to position [1236, 0]
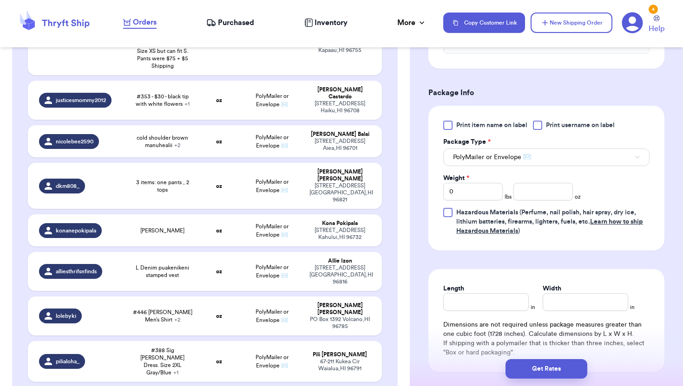
scroll to position [398, 0]
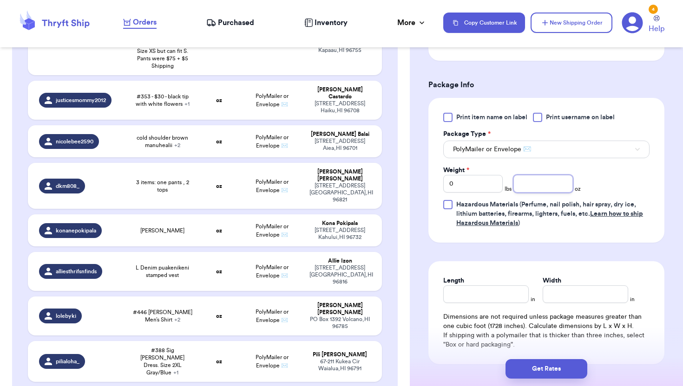
click at [408, 189] on input "number" at bounding box center [542, 184] width 59 height 18
type input "14"
click at [408, 336] on button "Get Rates" at bounding box center [546, 369] width 82 height 20
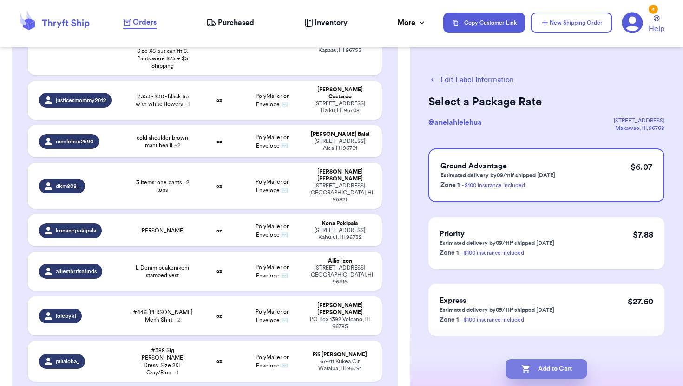
click at [408, 336] on button "Add to Cart" at bounding box center [546, 369] width 82 height 20
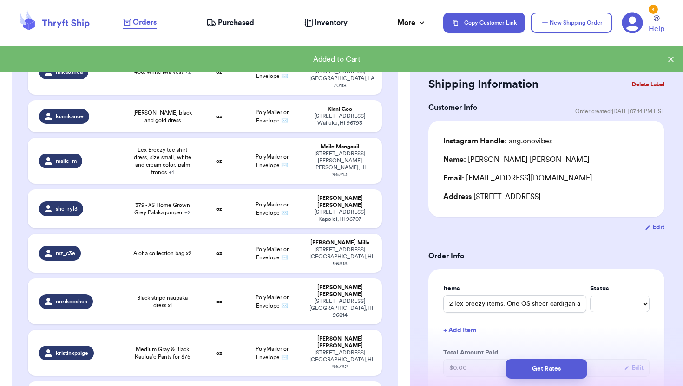
scroll to position [1979, 0]
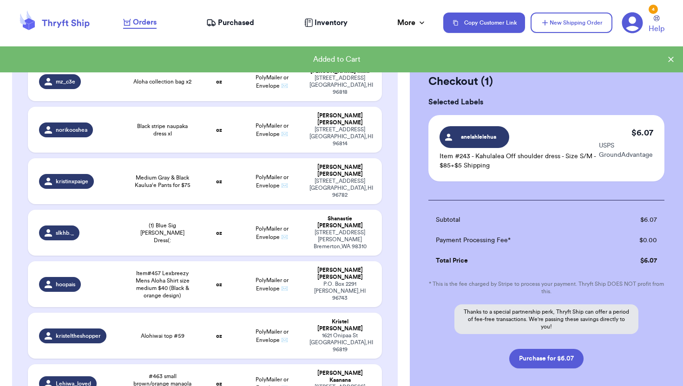
scroll to position [1977, 0]
